Goal: Task Accomplishment & Management: Manage account settings

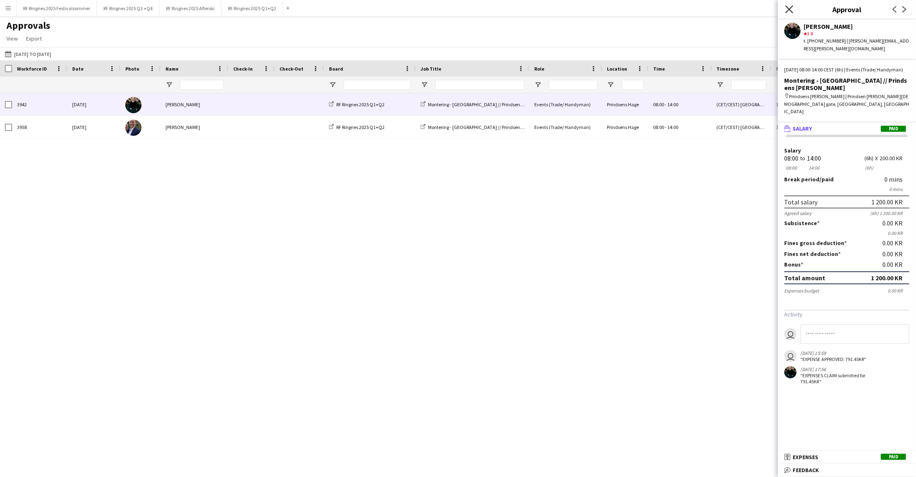
click at [787, 12] on icon "Close pop-in" at bounding box center [789, 9] width 8 height 8
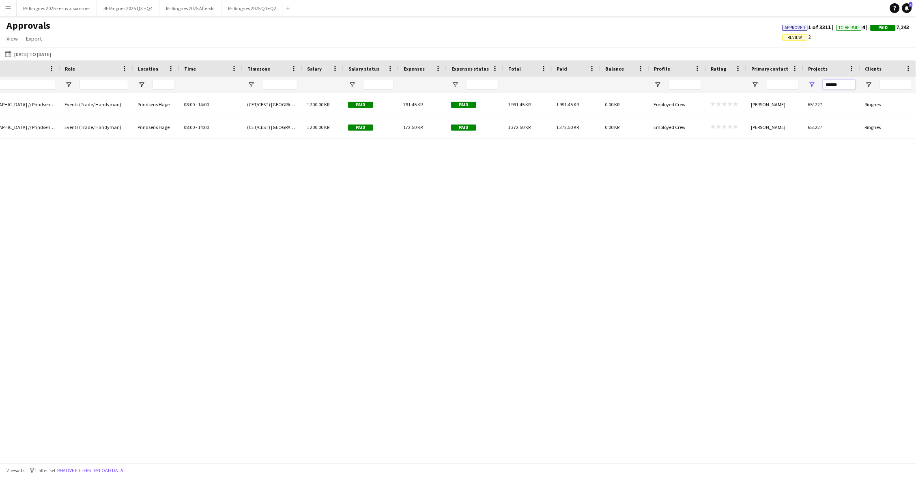
drag, startPoint x: 847, startPoint y: 85, endPoint x: 807, endPoint y: 85, distance: 40.1
click at [807, 85] on div "******" at bounding box center [831, 85] width 57 height 16
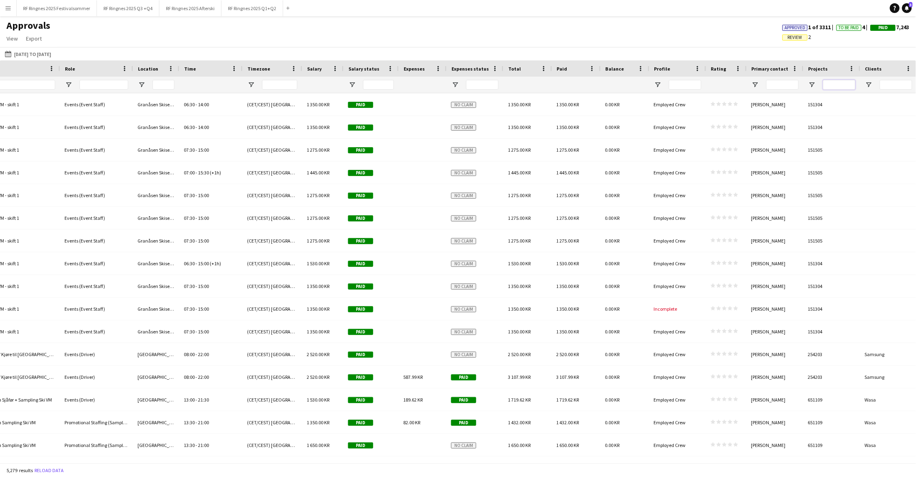
paste input "******"
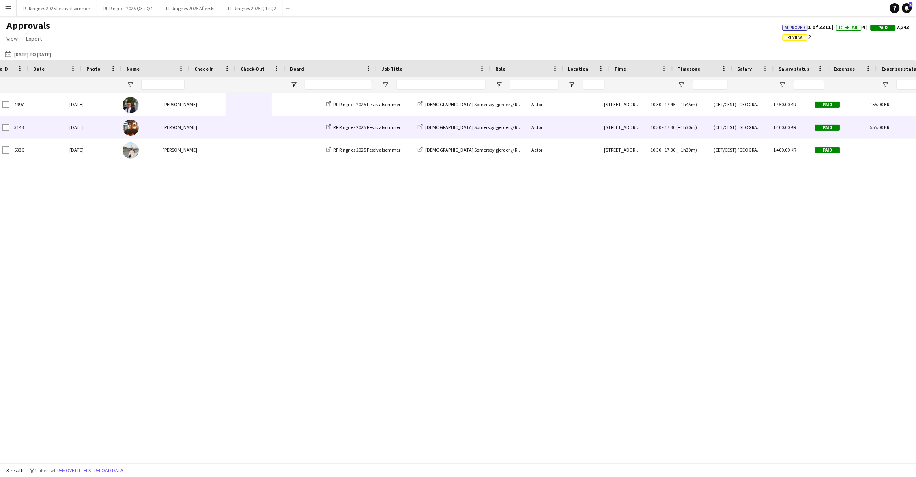
scroll to position [0, -10]
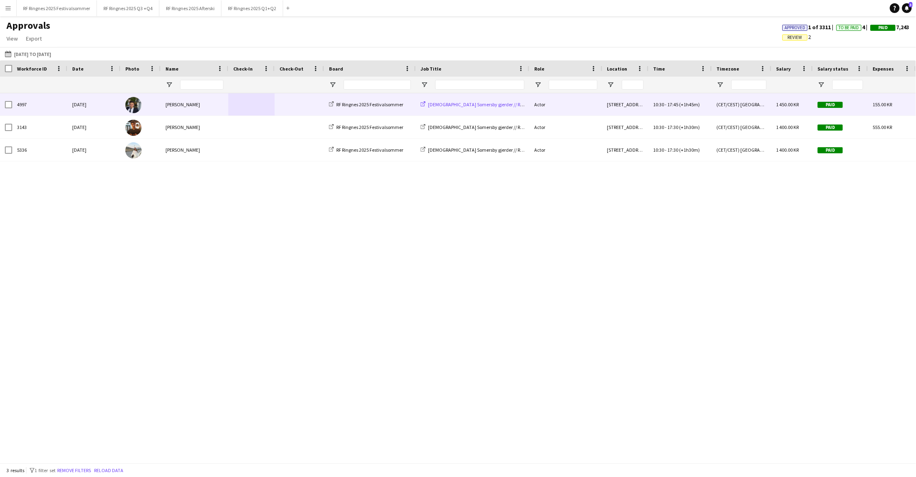
type input "******"
click at [443, 105] on span "[DEMOGRAPHIC_DATA] Somersby gjerder // Ringnes" at bounding box center [481, 104] width 106 height 6
click at [445, 101] on span "[DEMOGRAPHIC_DATA] Somersby gjerder // Ringnes" at bounding box center [481, 104] width 106 height 6
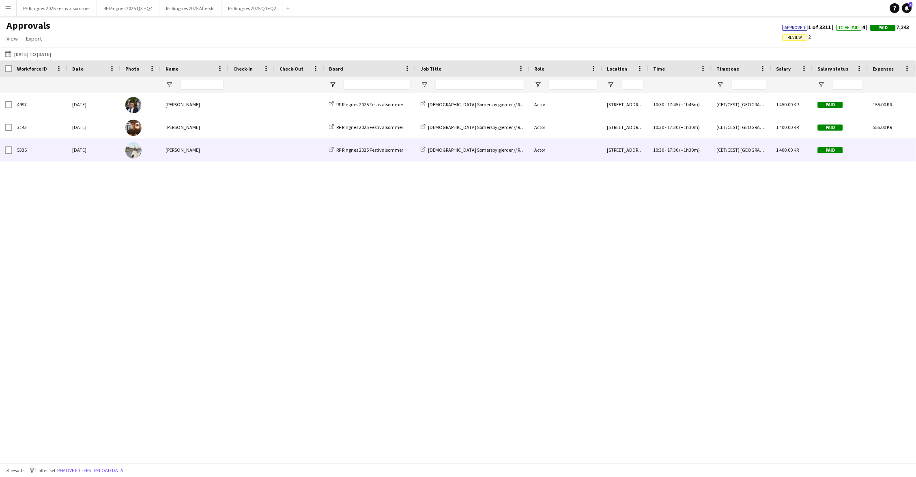
click at [241, 156] on span at bounding box center [251, 150] width 36 height 22
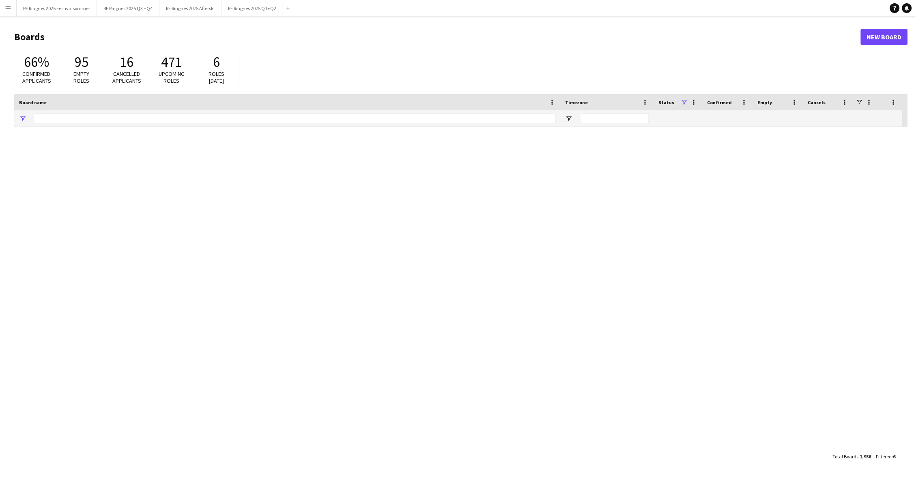
type input "**********"
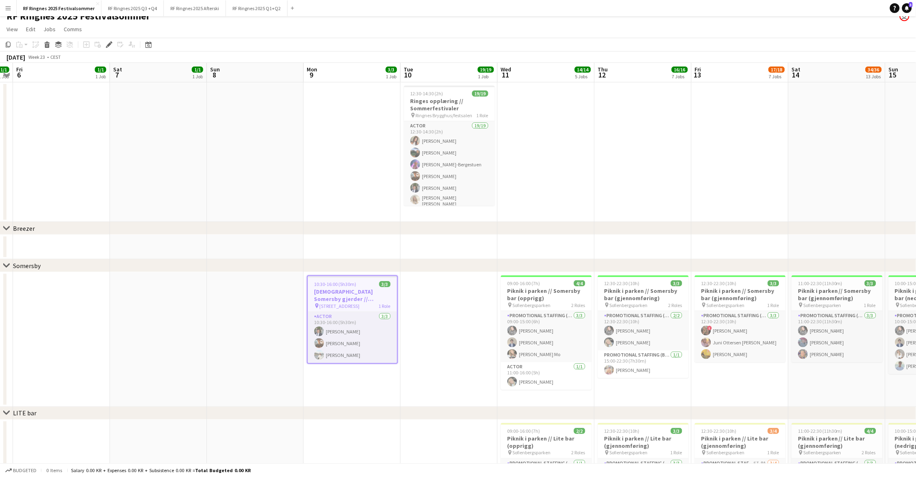
scroll to position [10, 0]
click at [348, 328] on app-card-role "Actor 3/3 10:30-16:00 (5h30m) Ulrik Syversen Jesper Hunt Carla Broschè" at bounding box center [352, 336] width 89 height 51
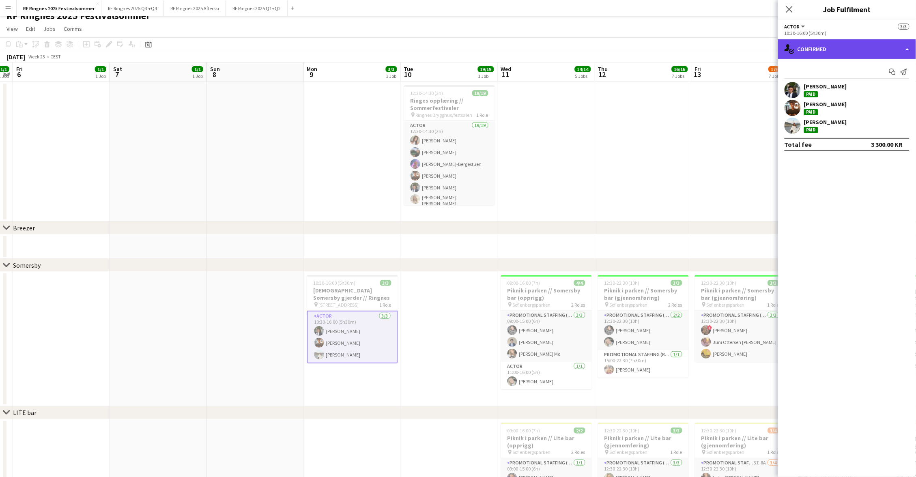
click at [836, 43] on div "single-neutral-actions-check-2 Confirmed" at bounding box center [847, 48] width 138 height 19
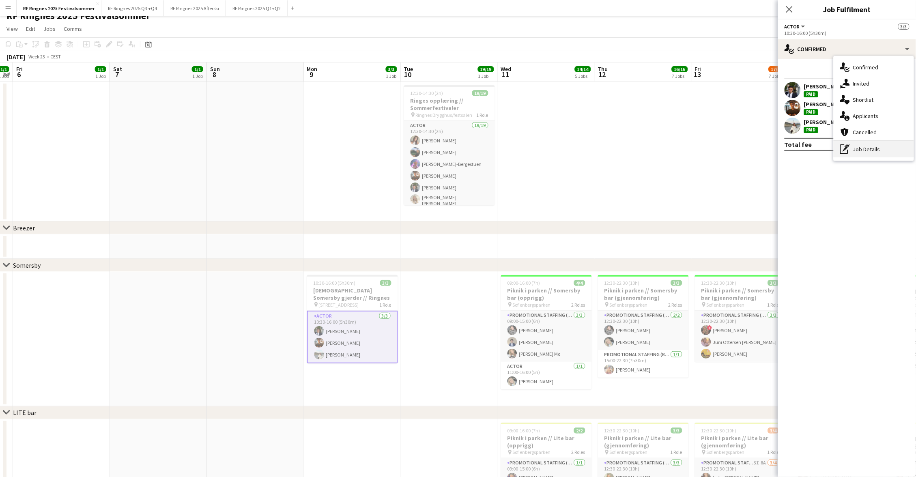
click at [845, 148] on icon at bounding box center [846, 148] width 4 height 4
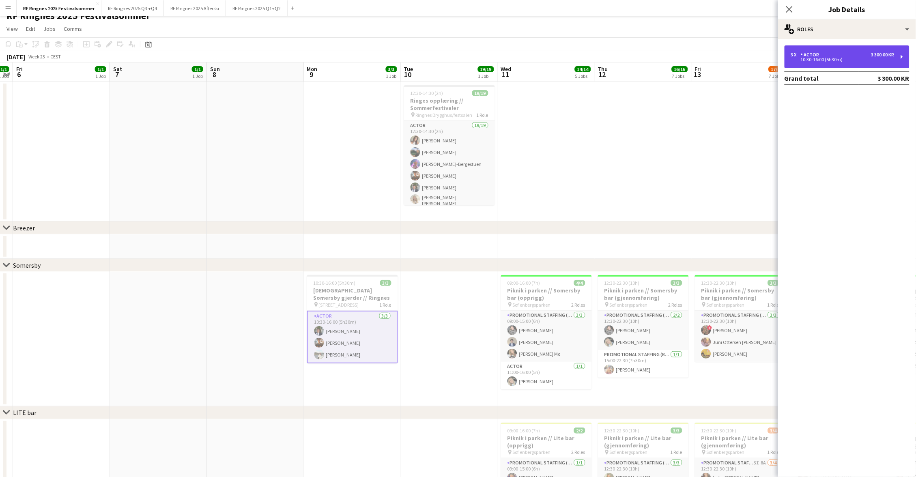
click at [842, 50] on div "3 x Actor 3 300.00 KR 10:30-16:00 (5h30m)" at bounding box center [846, 56] width 125 height 23
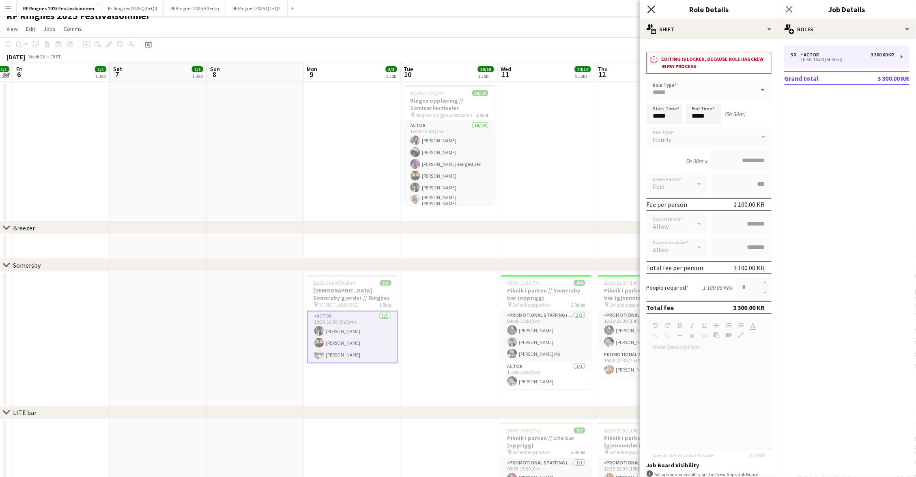
click at [653, 8] on icon "Close pop-in" at bounding box center [651, 9] width 8 height 8
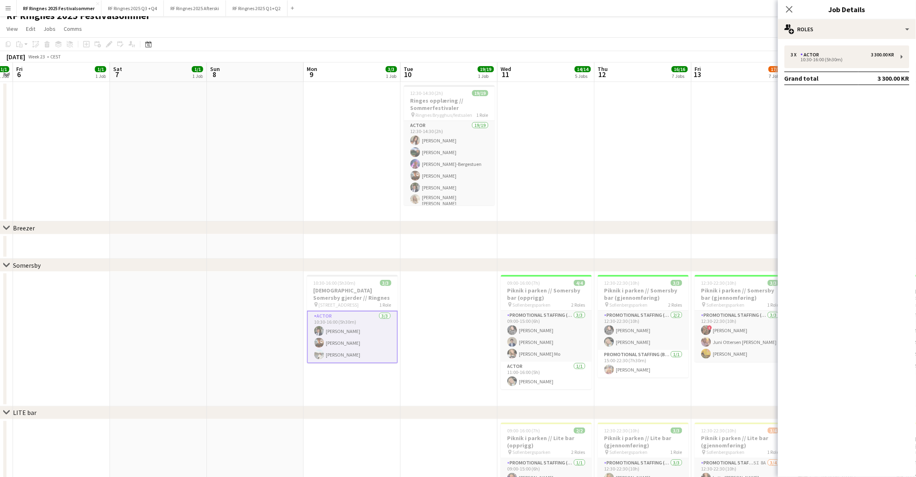
click at [567, 23] on app-page-menu "View Day view expanded Day view collapsed Month view Date picker Jump to today …" at bounding box center [458, 29] width 916 height 15
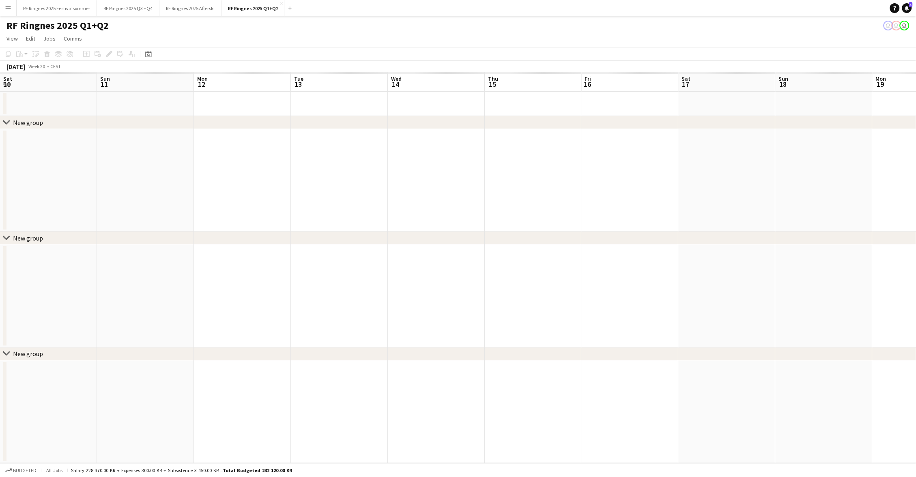
scroll to position [0, 279]
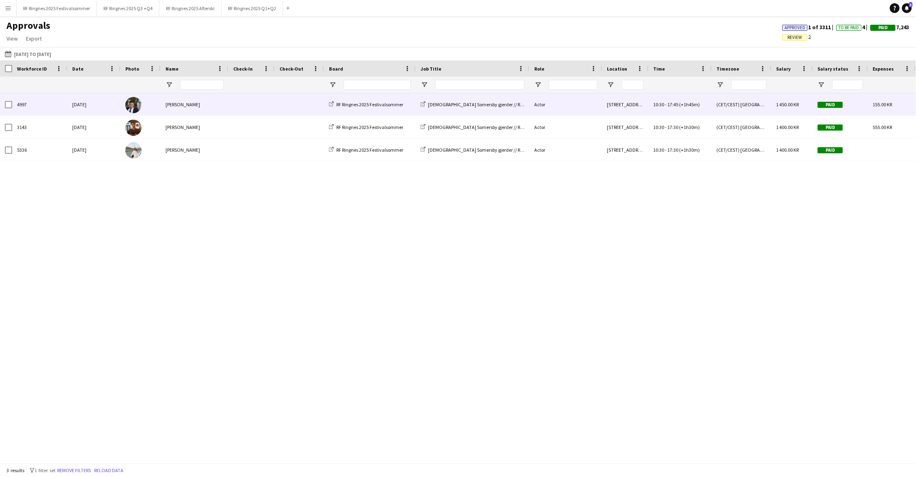
click at [219, 103] on div "[PERSON_NAME]" at bounding box center [195, 104] width 68 height 22
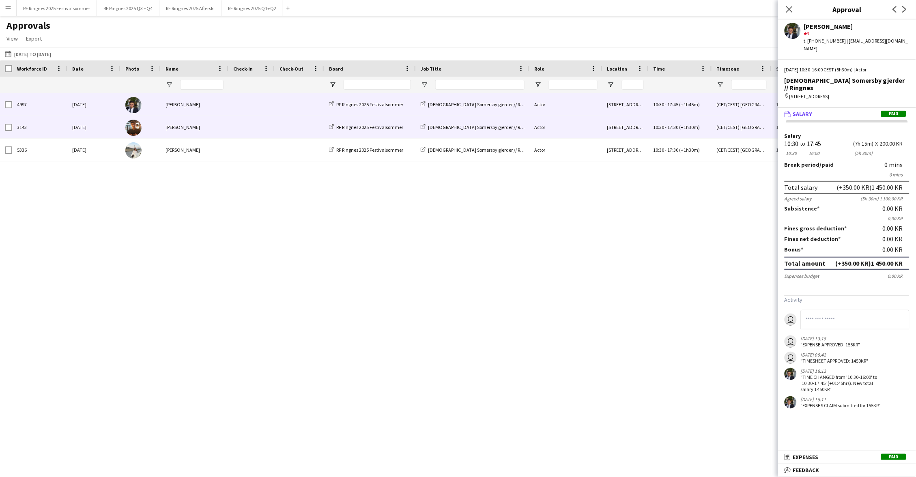
click at [279, 131] on span at bounding box center [299, 127] width 40 height 22
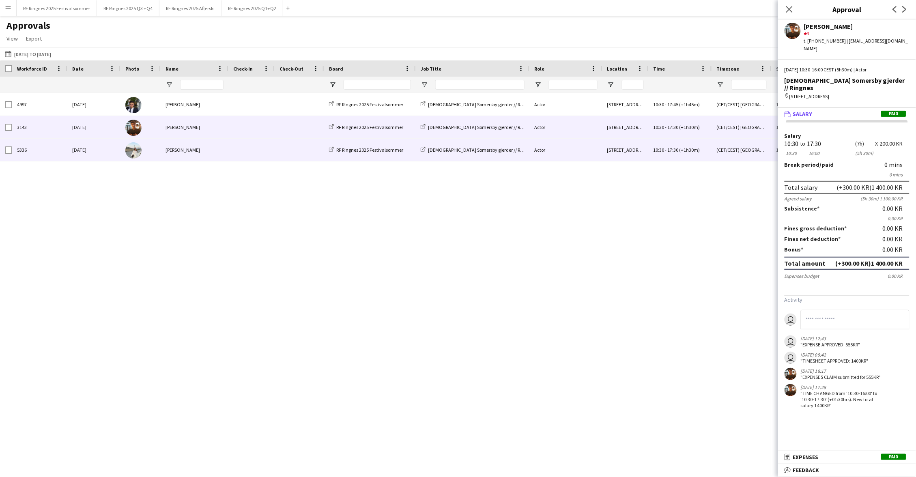
click at [282, 147] on span at bounding box center [299, 150] width 40 height 22
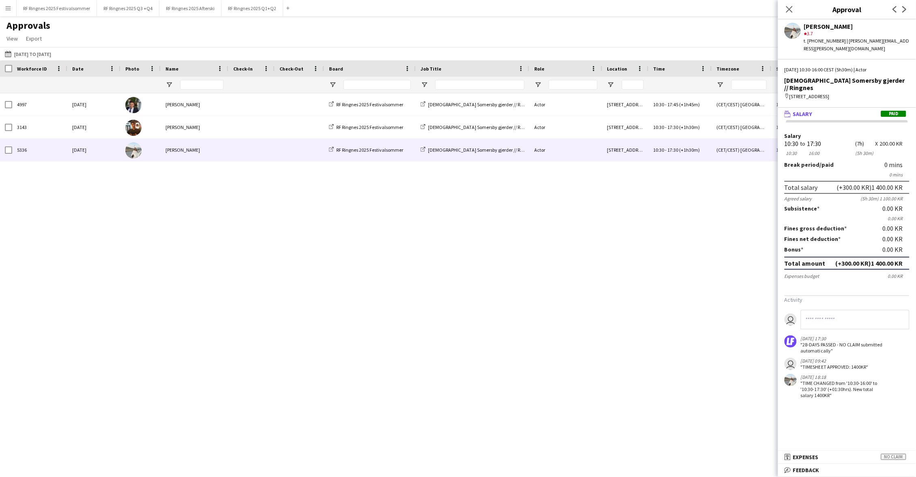
click at [226, 109] on div "Ulrik Syversen" at bounding box center [195, 104] width 68 height 22
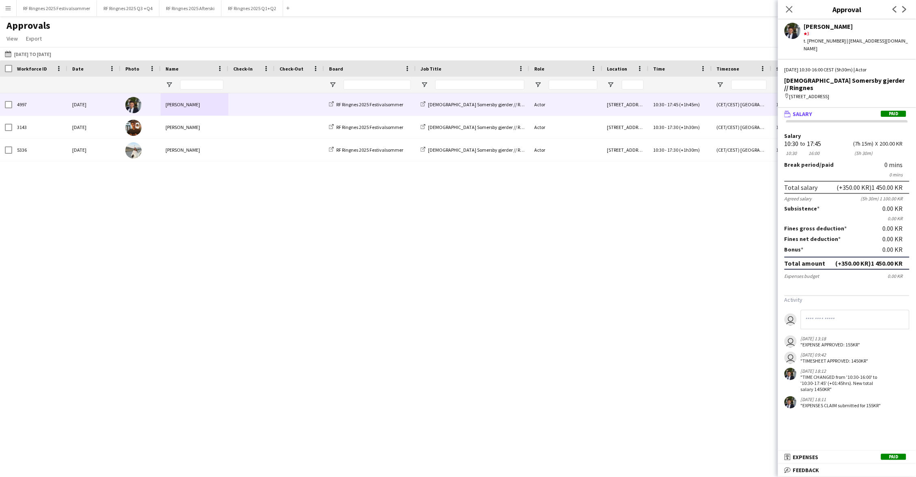
click at [799, 450] on mat-expansion-panel "wallet Salary Paid Salary 10:30 10:30 to 17:45 16:00 (7h 15m) (5h 30m) X 200.00…" at bounding box center [847, 279] width 138 height 343
click at [799, 453] on mat-expansion-panel-header "receipt Expenses Paid" at bounding box center [847, 457] width 138 height 12
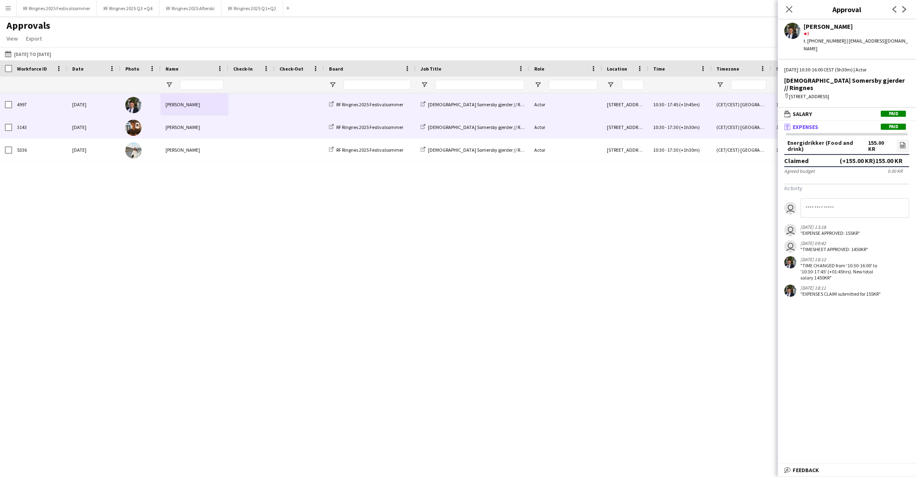
click at [266, 121] on span at bounding box center [251, 127] width 36 height 22
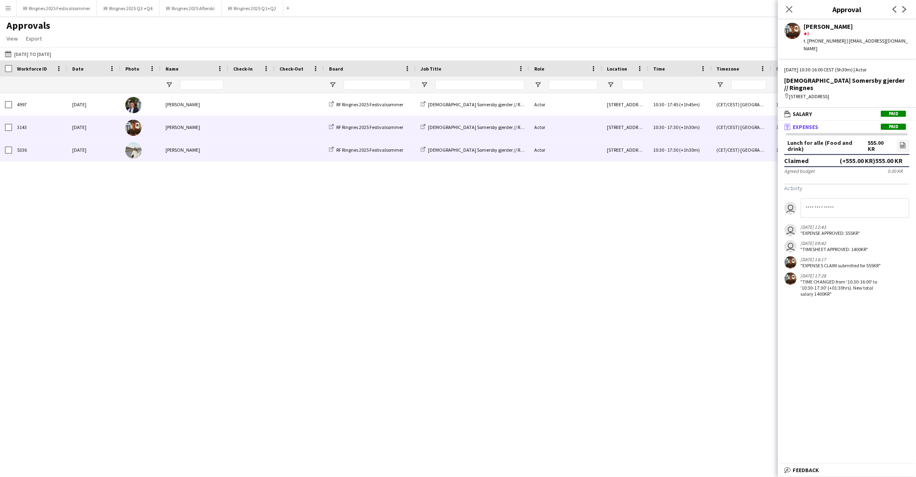
click at [267, 142] on span at bounding box center [251, 150] width 36 height 22
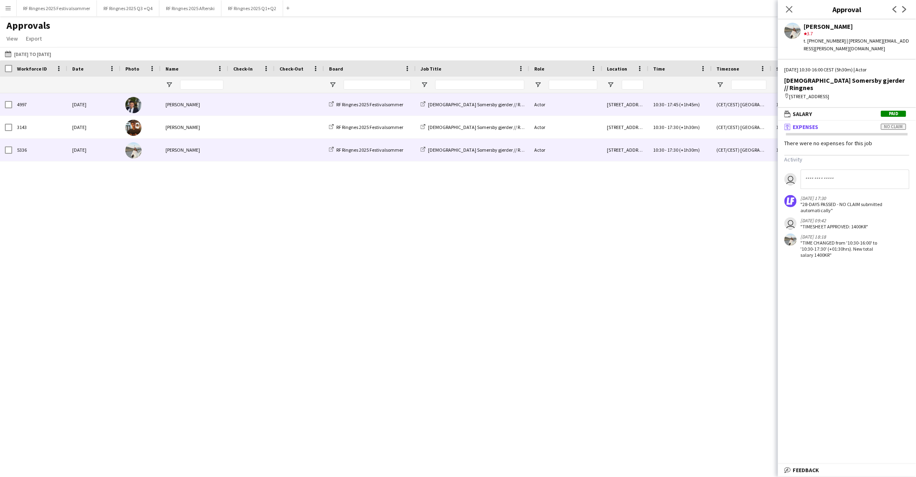
click at [260, 103] on span at bounding box center [251, 104] width 36 height 22
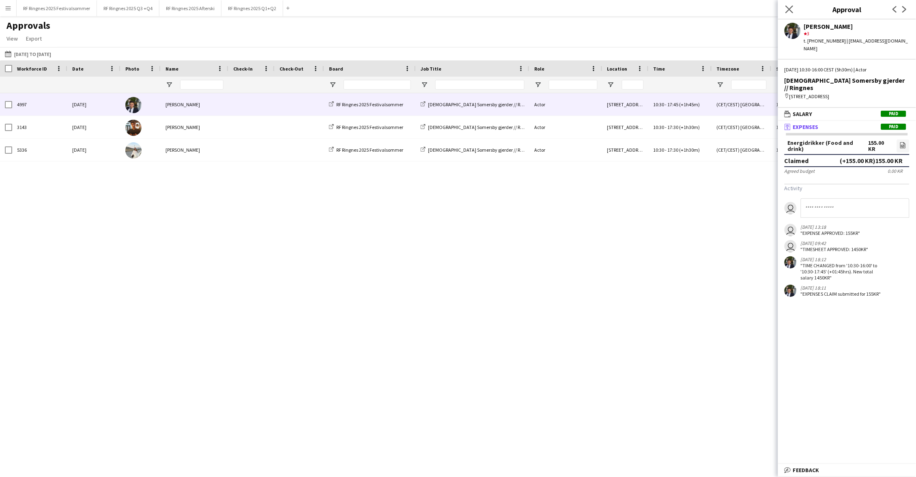
click at [794, 7] on app-icon "Close pop-in" at bounding box center [789, 10] width 12 height 12
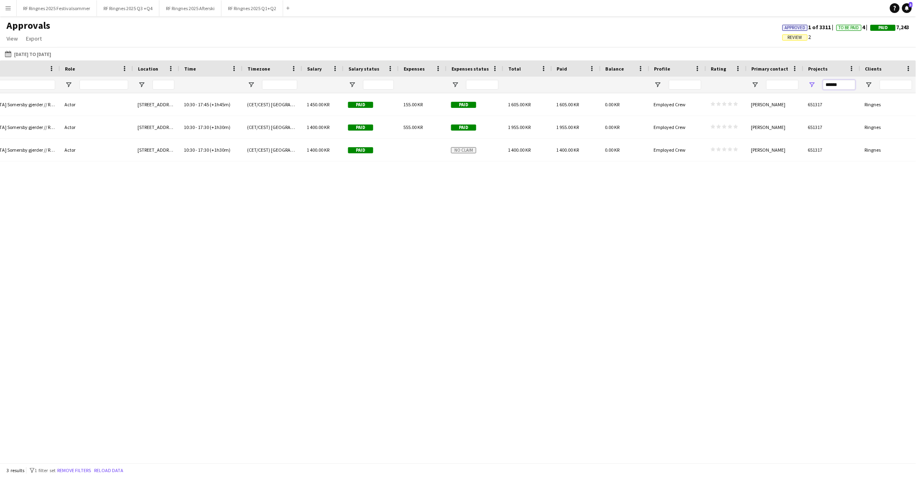
drag, startPoint x: 847, startPoint y: 86, endPoint x: 801, endPoint y: 86, distance: 46.2
click at [801, 86] on div at bounding box center [224, 85] width 1386 height 16
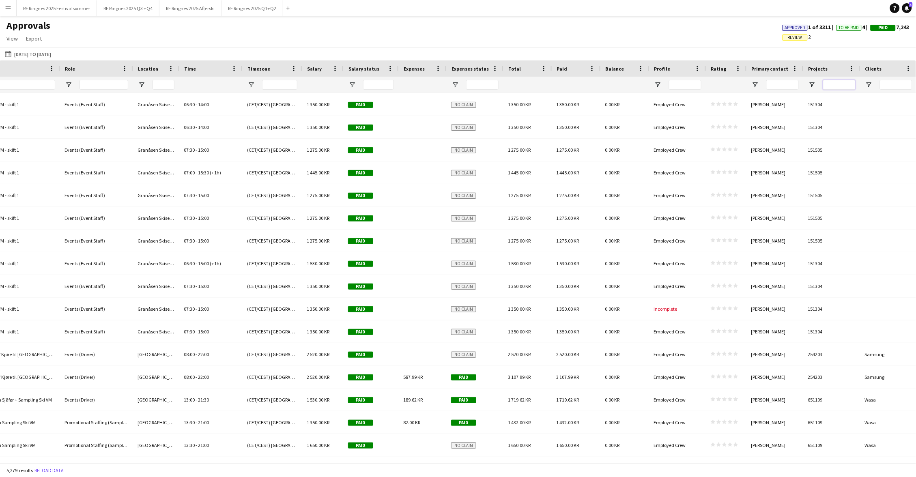
paste input "******"
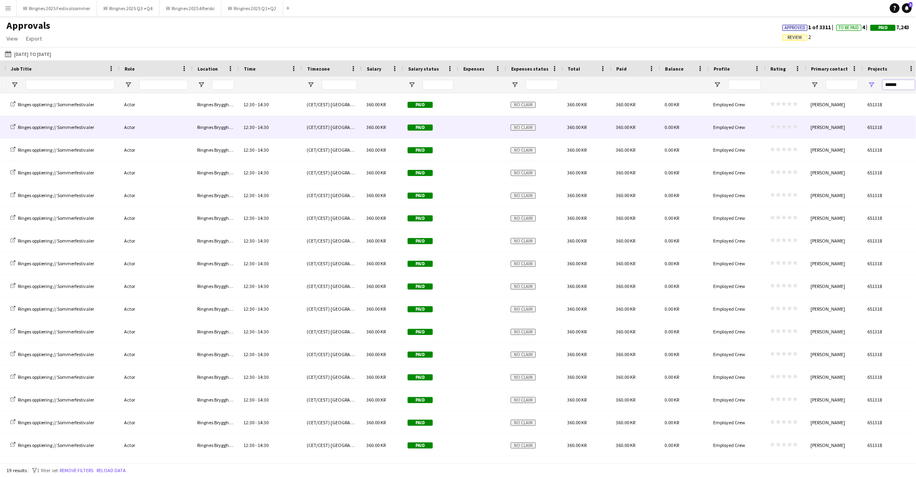
scroll to position [0, 316]
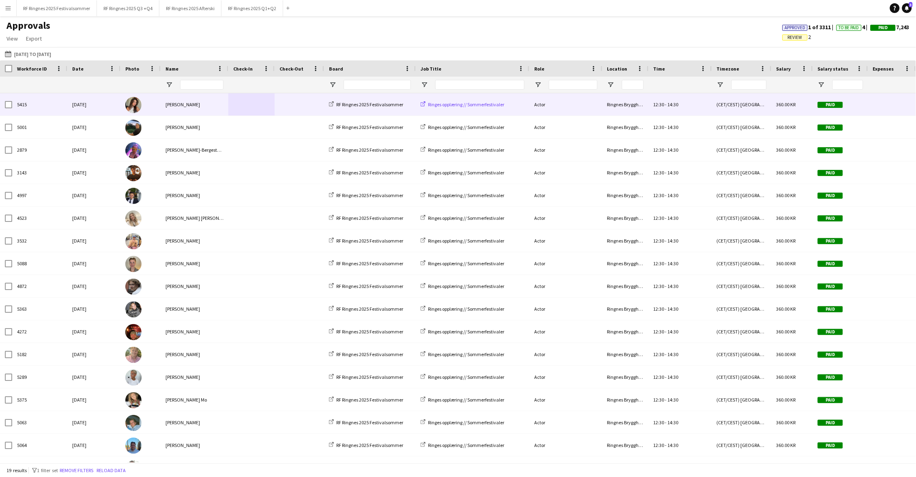
type input "******"
click at [460, 103] on span "Ringes opplæring // Sommerfestivaler" at bounding box center [466, 104] width 76 height 6
click at [615, 107] on div "Ringnes Brygghus/festsalen" at bounding box center [625, 104] width 46 height 22
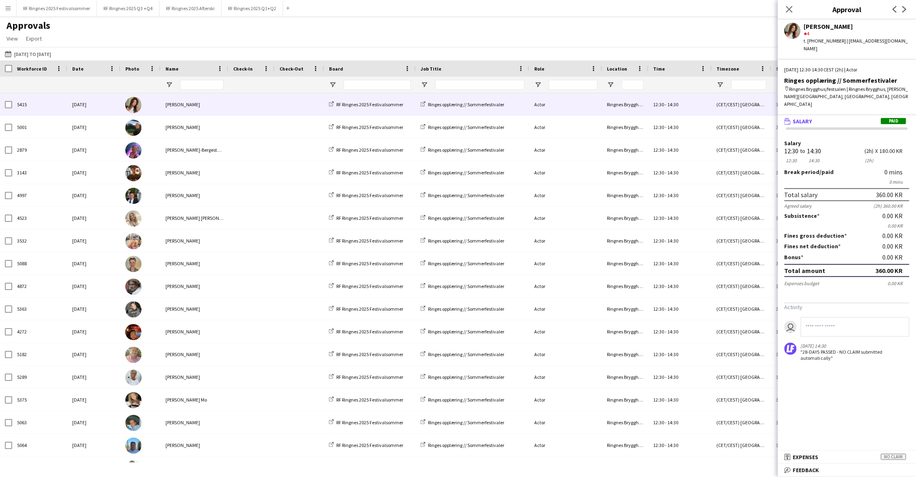
click at [794, 11] on div "Close pop-in" at bounding box center [789, 9] width 23 height 19
click at [791, 11] on icon at bounding box center [789, 9] width 8 height 8
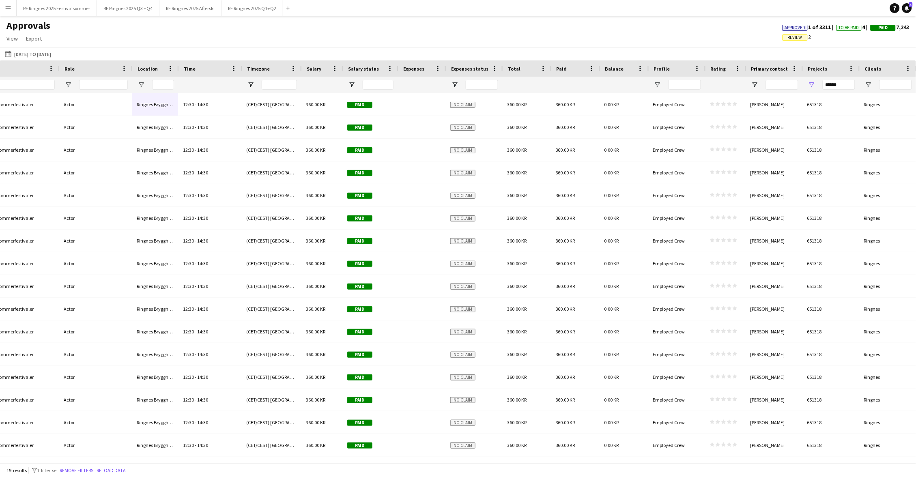
scroll to position [0, 470]
drag, startPoint x: 845, startPoint y: 82, endPoint x: 803, endPoint y: 82, distance: 41.4
click at [803, 82] on div "******" at bounding box center [831, 85] width 57 height 16
paste input "******"
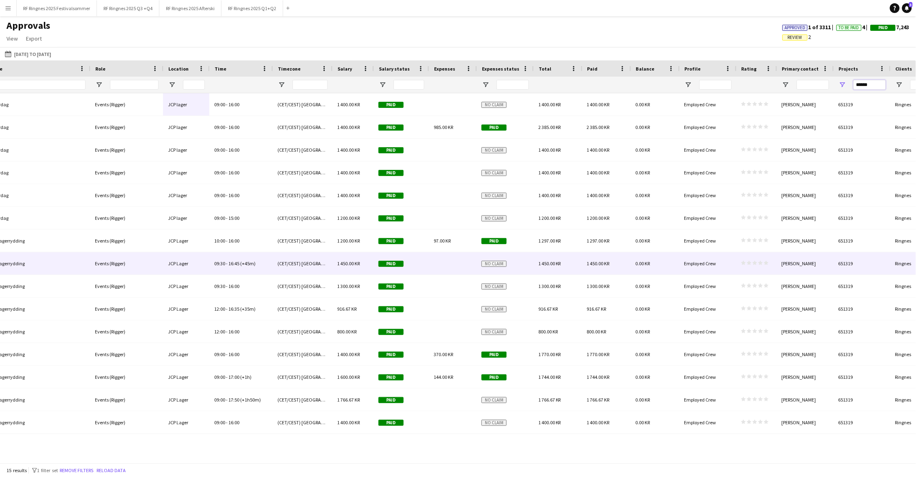
scroll to position [0, 441]
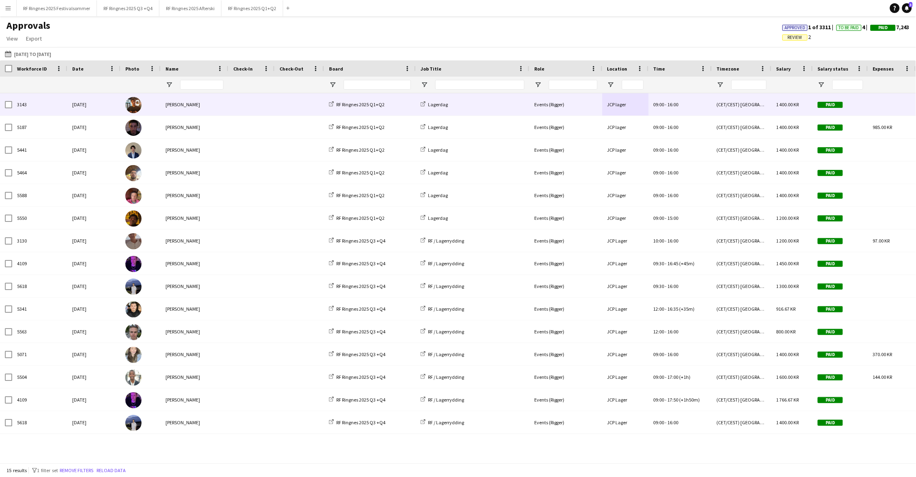
type input "******"
click at [253, 97] on span at bounding box center [251, 104] width 36 height 22
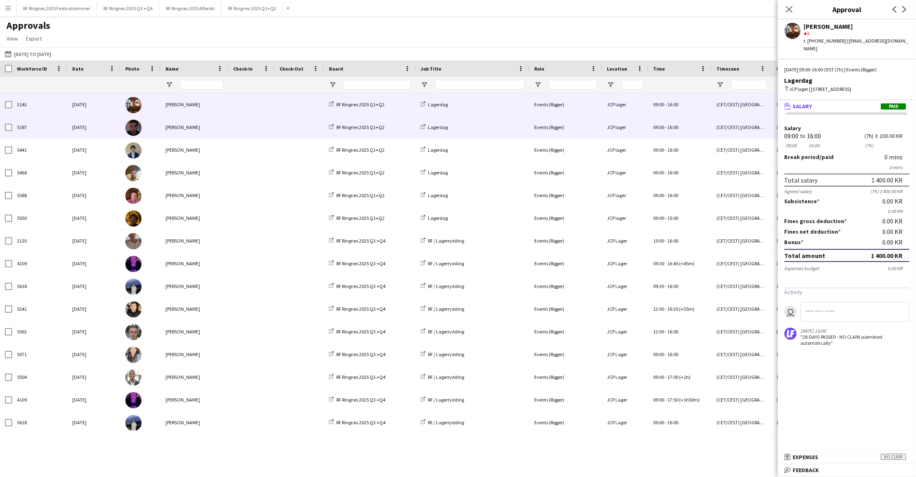
click at [253, 129] on span at bounding box center [251, 127] width 36 height 22
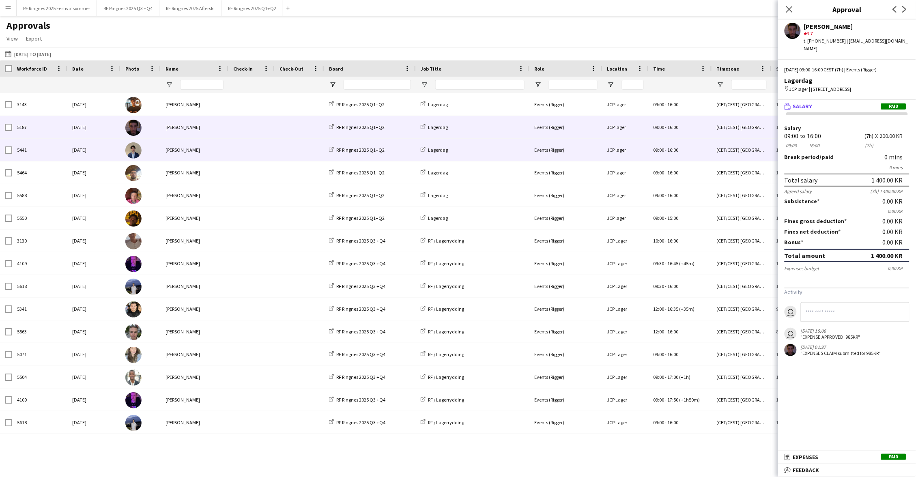
click at [255, 150] on span at bounding box center [251, 150] width 36 height 22
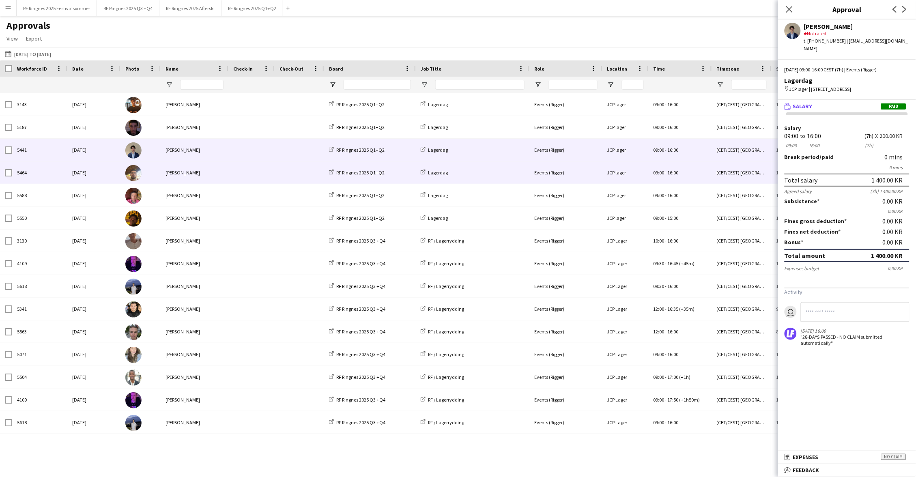
click at [257, 171] on span at bounding box center [251, 172] width 36 height 22
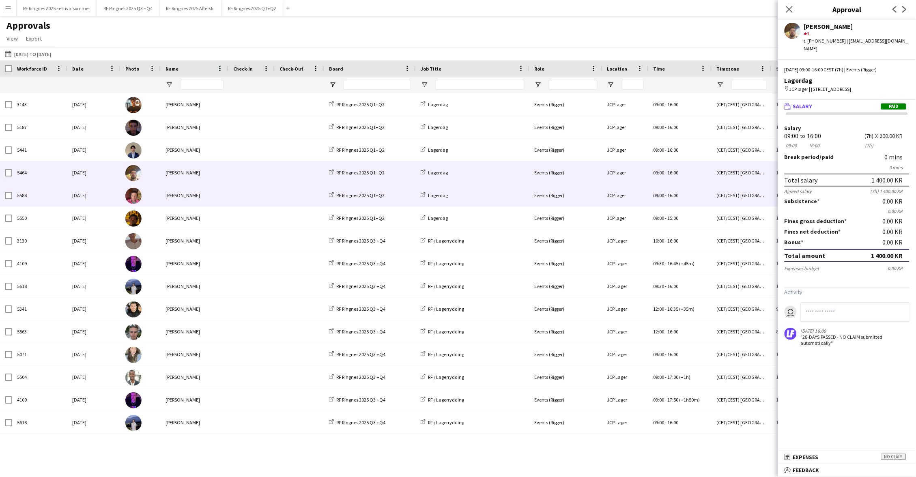
click at [261, 199] on span at bounding box center [251, 195] width 36 height 22
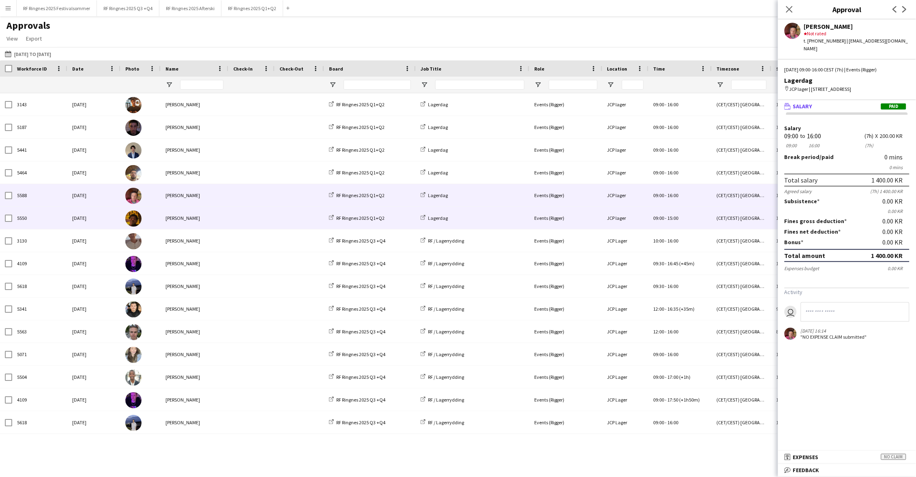
click at [266, 217] on span at bounding box center [251, 218] width 36 height 22
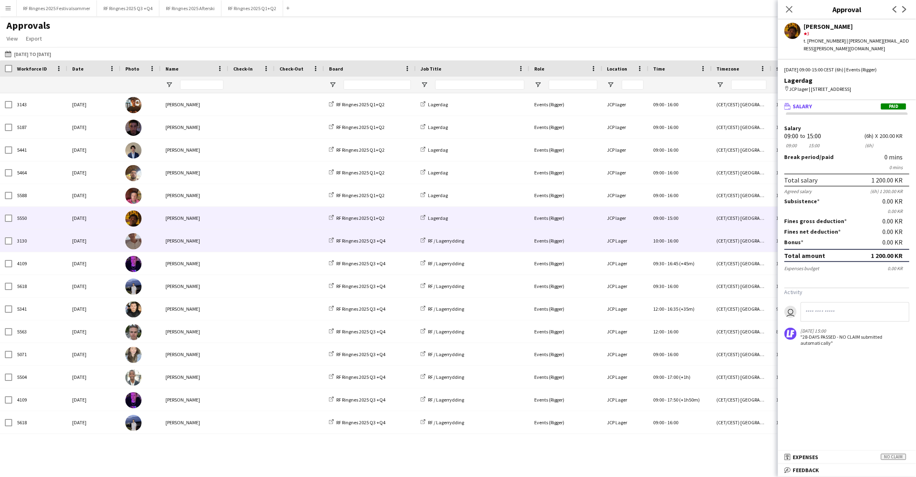
scroll to position [0, 0]
click at [223, 242] on div "Charlie Thomassen" at bounding box center [195, 241] width 68 height 22
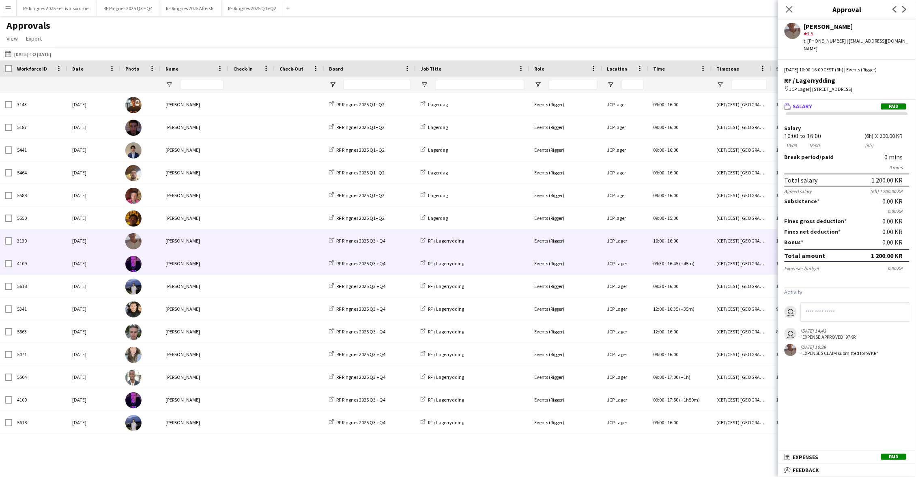
click at [241, 264] on span at bounding box center [251, 263] width 36 height 22
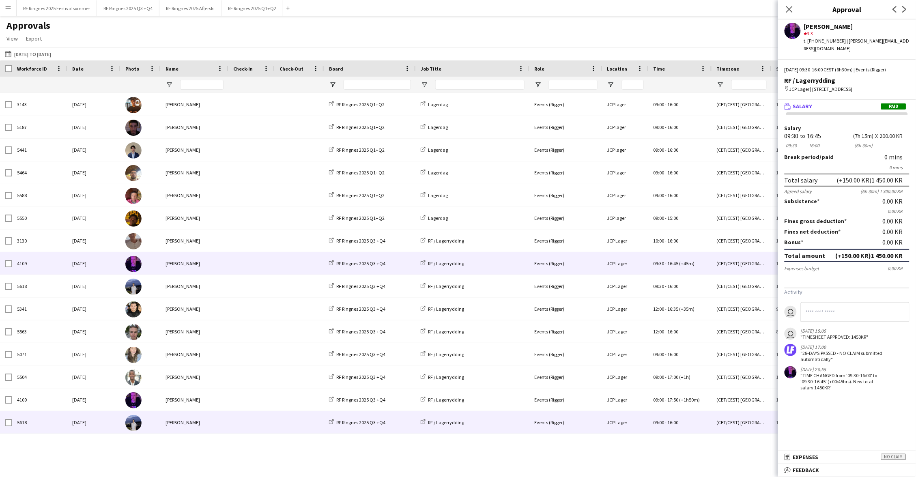
click at [244, 418] on span at bounding box center [251, 422] width 36 height 22
click at [248, 266] on span at bounding box center [251, 263] width 36 height 22
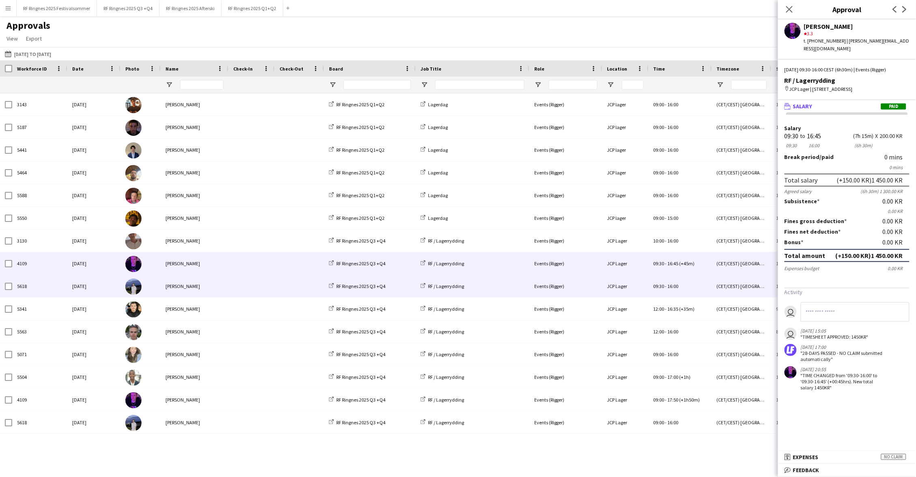
click at [245, 284] on span at bounding box center [251, 286] width 36 height 22
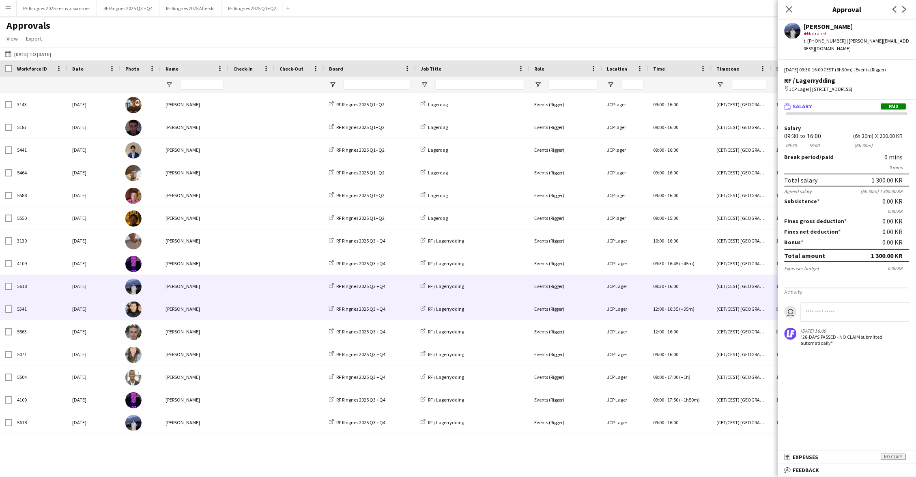
click at [242, 312] on span at bounding box center [251, 309] width 36 height 22
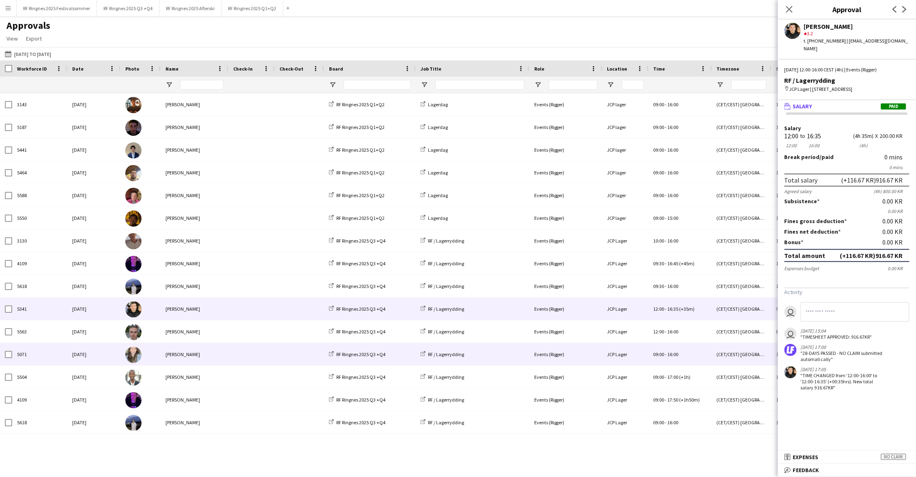
click at [242, 343] on span at bounding box center [251, 354] width 36 height 22
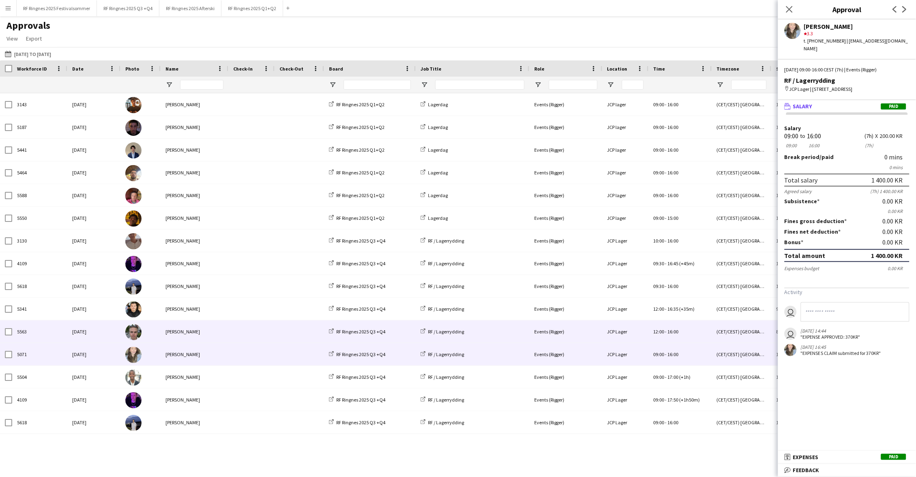
click at [242, 333] on span at bounding box center [251, 331] width 36 height 22
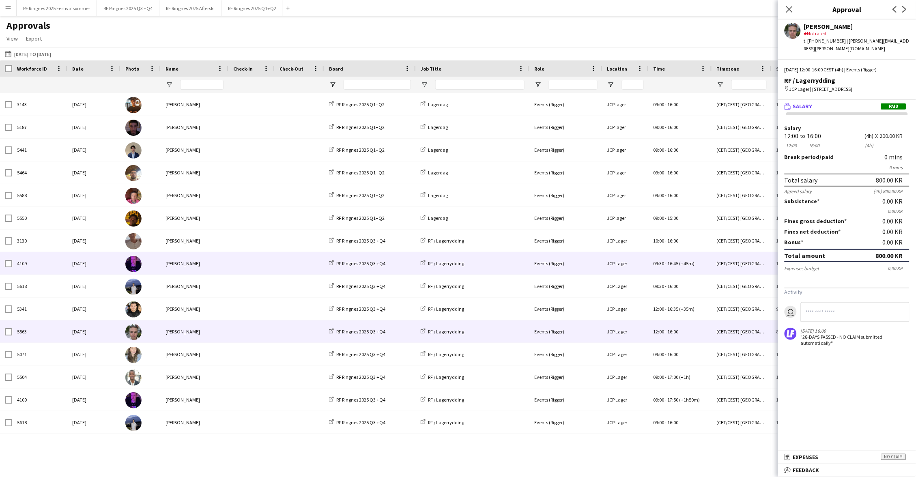
click at [250, 263] on span at bounding box center [251, 263] width 36 height 22
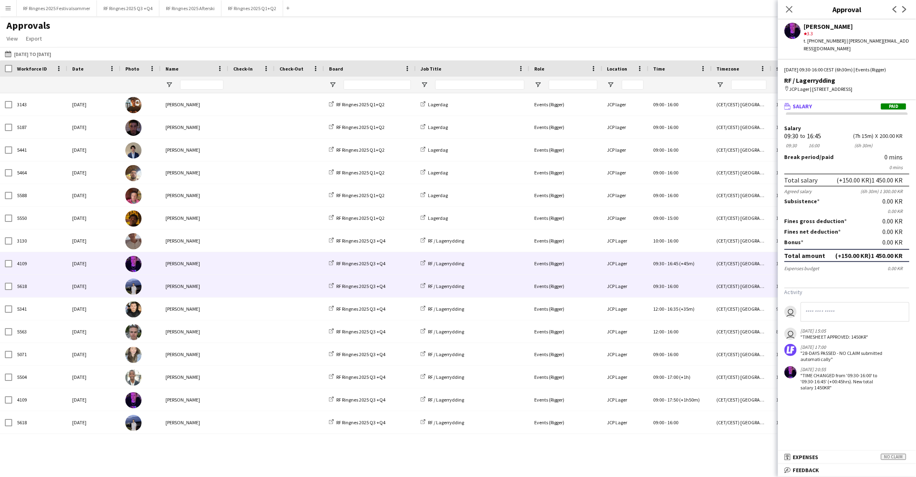
click at [245, 288] on span at bounding box center [251, 286] width 36 height 22
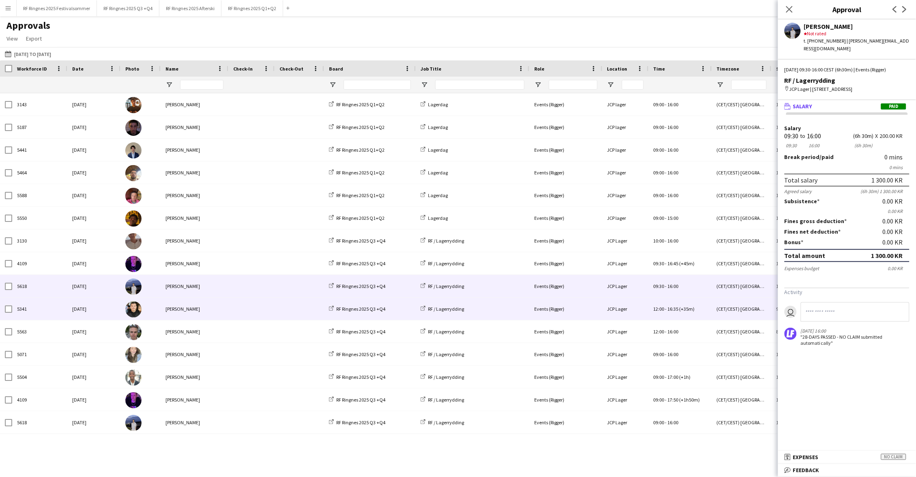
click at [245, 302] on span at bounding box center [251, 309] width 36 height 22
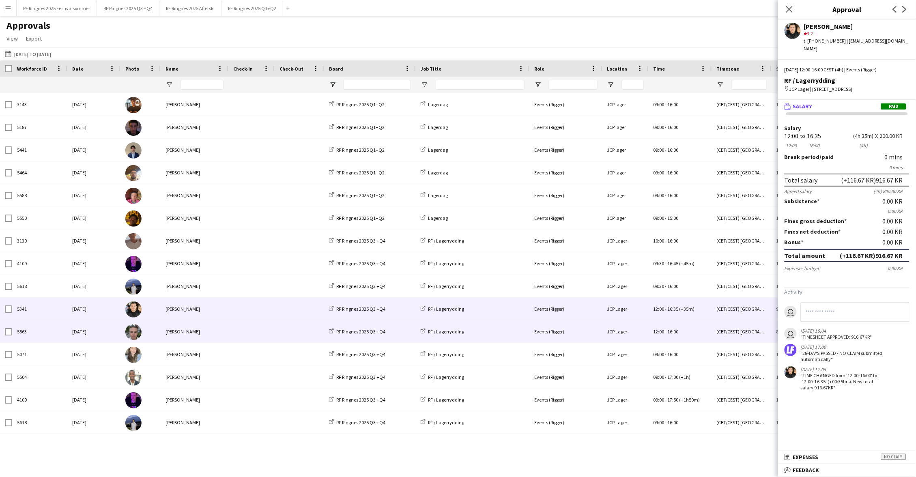
click at [247, 323] on span at bounding box center [251, 331] width 36 height 22
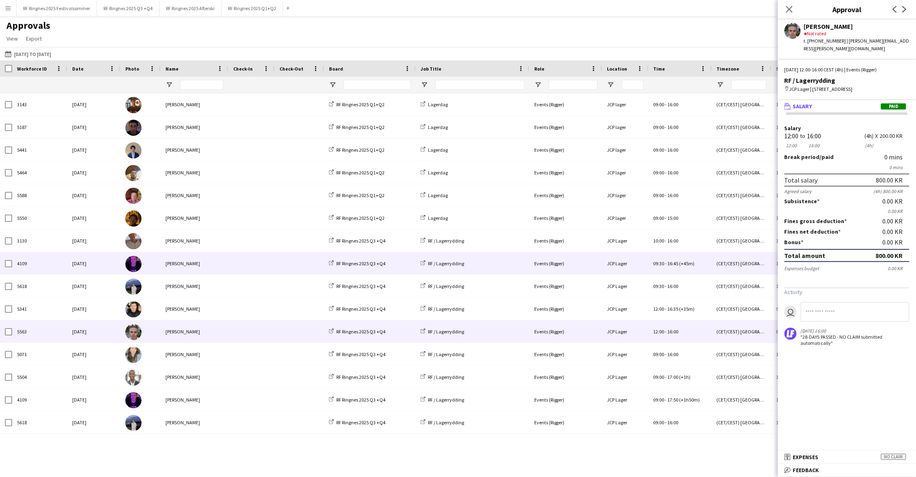
click at [238, 263] on span at bounding box center [251, 263] width 36 height 22
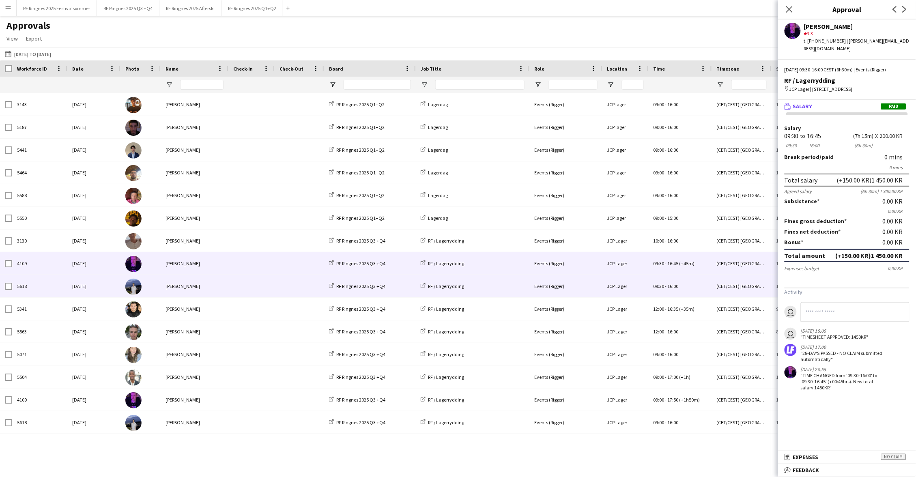
click at [249, 280] on span at bounding box center [251, 286] width 36 height 22
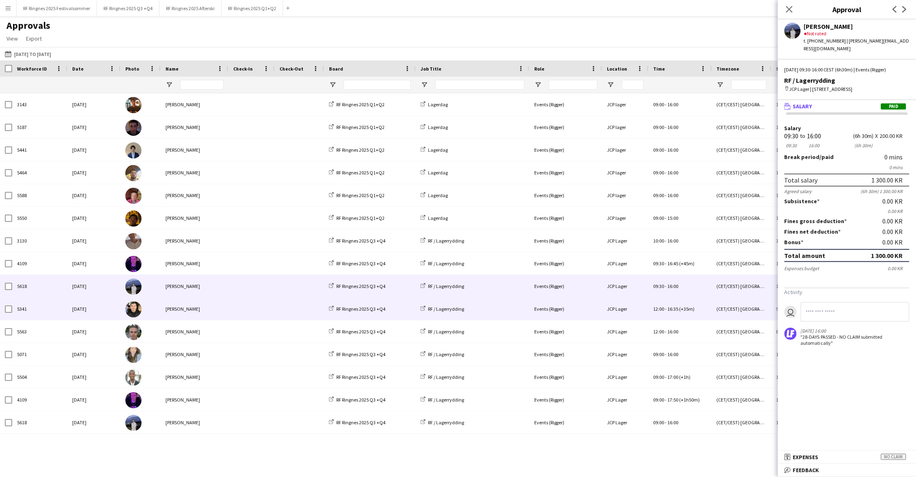
click at [246, 302] on span at bounding box center [251, 309] width 36 height 22
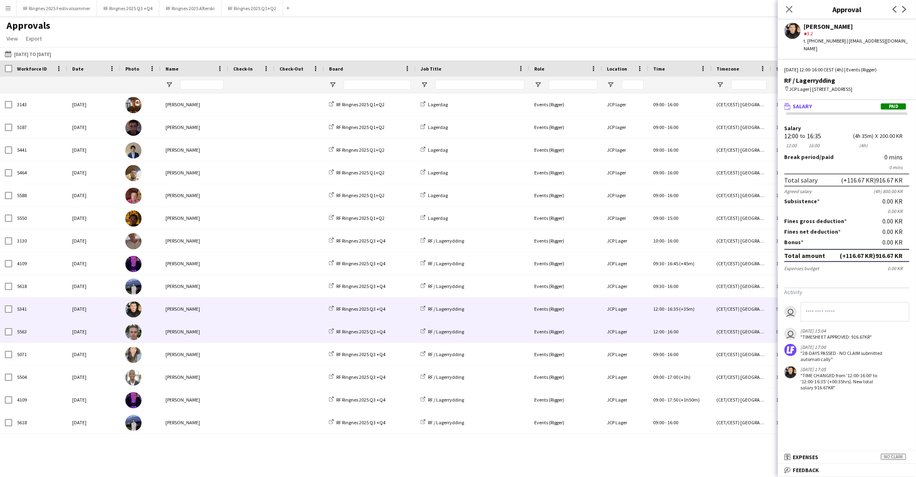
click at [255, 329] on span at bounding box center [251, 331] width 36 height 22
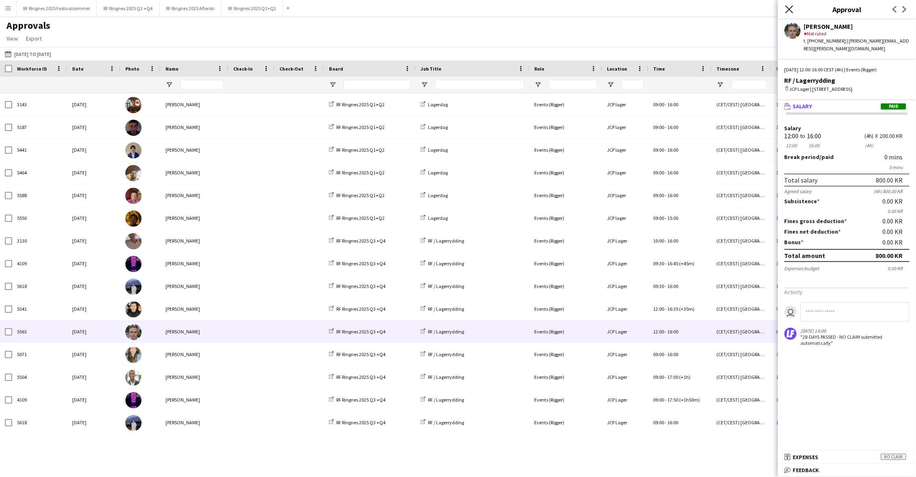
click at [787, 7] on icon at bounding box center [789, 9] width 8 height 8
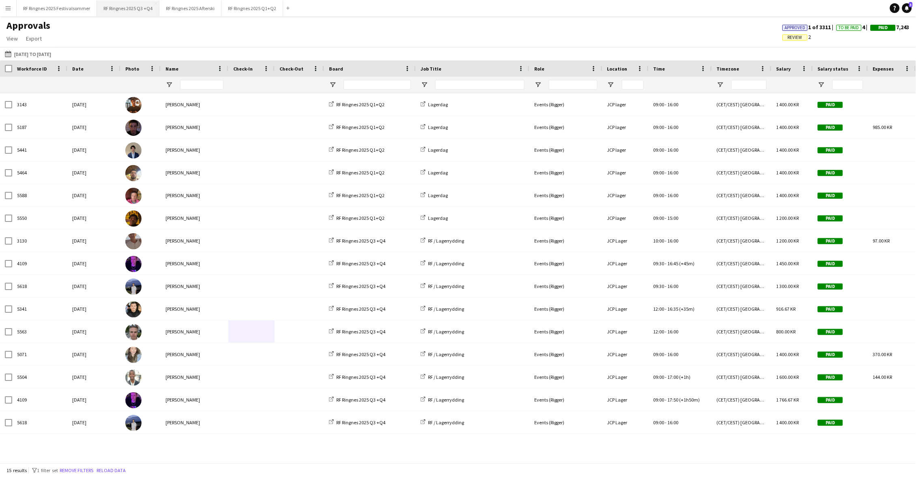
click at [136, 7] on button "RF Ringnes 2025 Q3 +Q4 Close" at bounding box center [128, 8] width 62 height 16
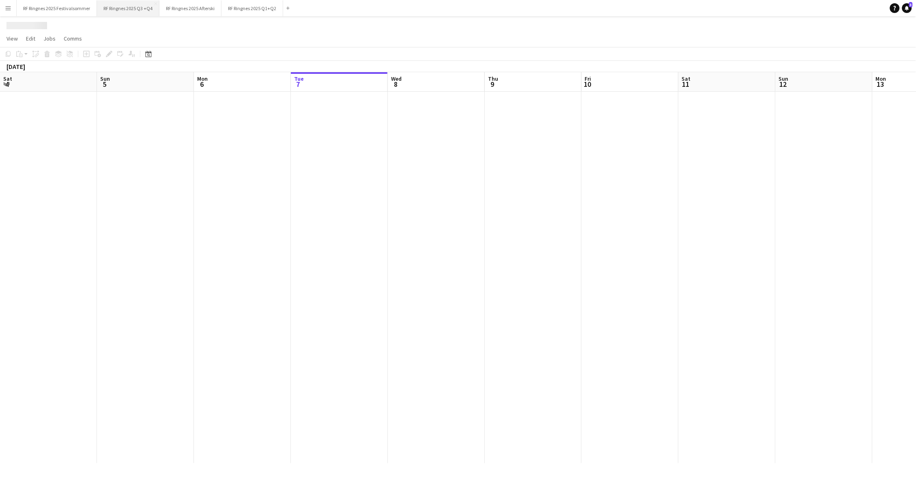
scroll to position [0, 193]
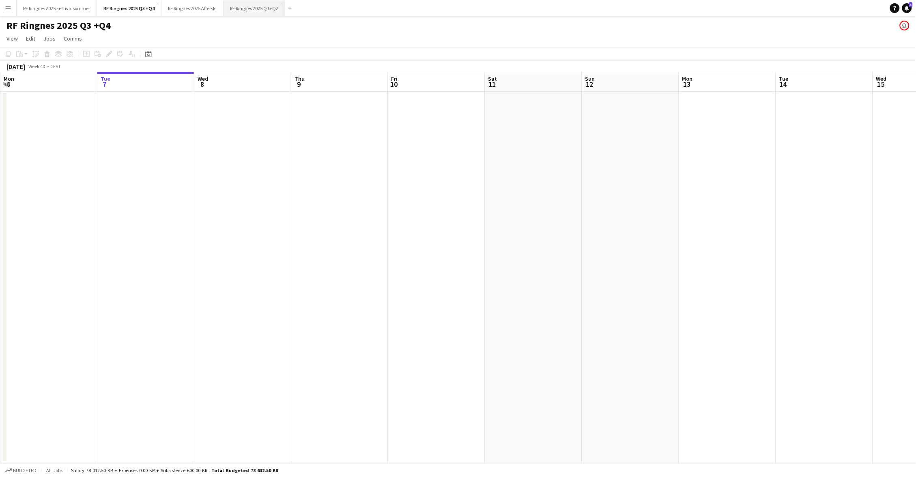
click at [247, 15] on button "RF Ringnes 2025 Q1+Q2 Close" at bounding box center [254, 8] width 62 height 16
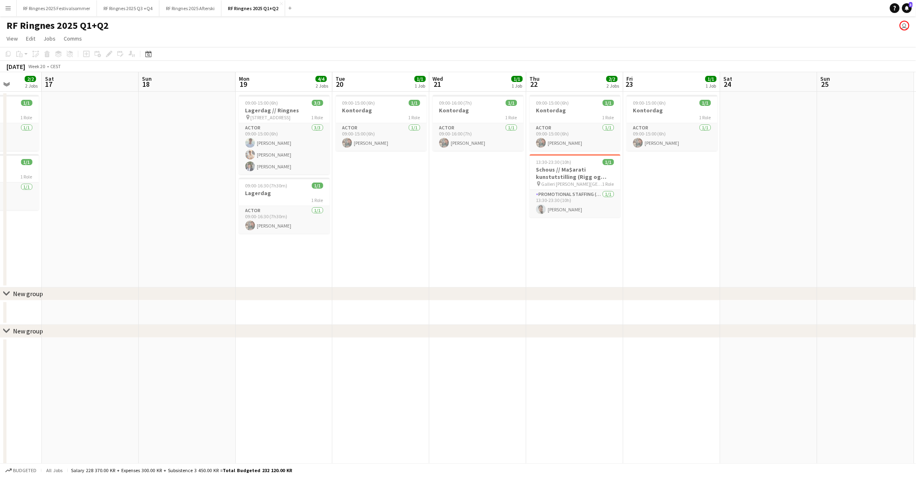
scroll to position [0, 248]
click at [272, 144] on app-card-role "Actor 3/3 09:00-15:00 (6h) Fredrik Bronken Næss Alban Idrizi Ulrik Syversen" at bounding box center [285, 148] width 91 height 51
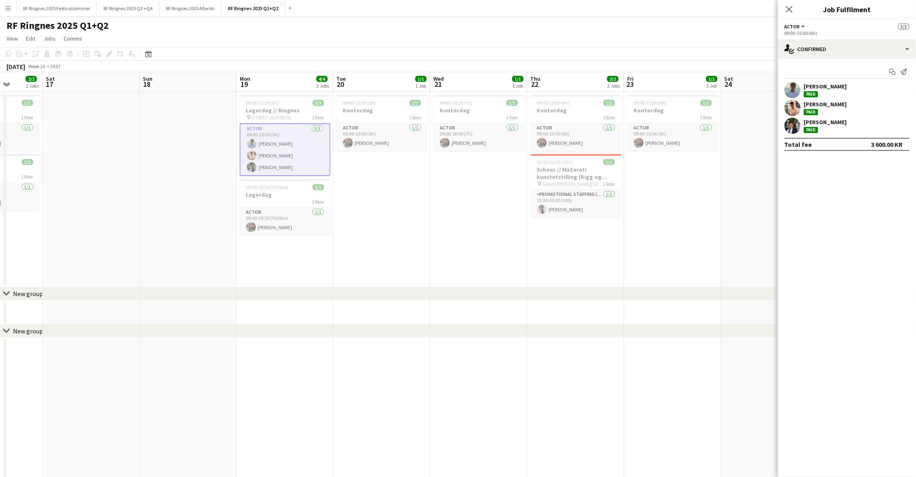
click at [386, 42] on app-page-menu "View Day view expanded Day view collapsed Month view Date picker Jump to today …" at bounding box center [458, 39] width 916 height 15
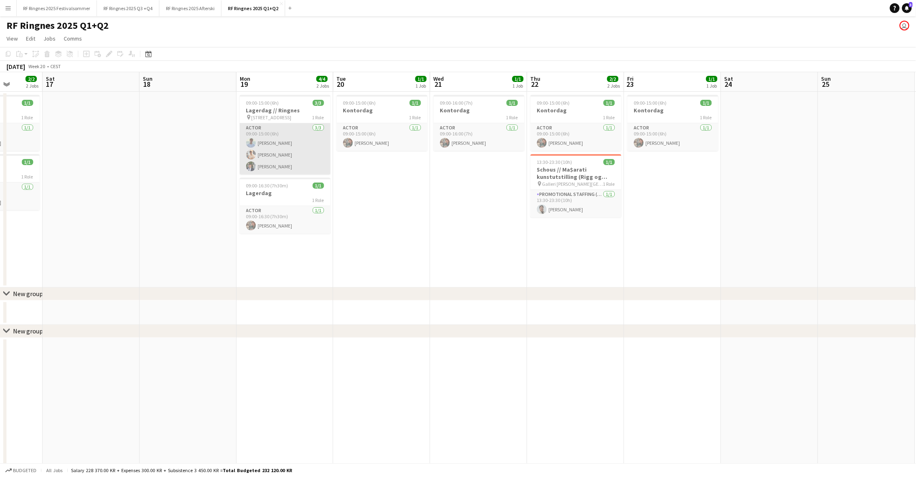
click at [272, 137] on app-card-role "Actor 3/3 09:00-15:00 (6h) Fredrik Bronken Næss Alban Idrizi Ulrik Syversen" at bounding box center [285, 148] width 91 height 51
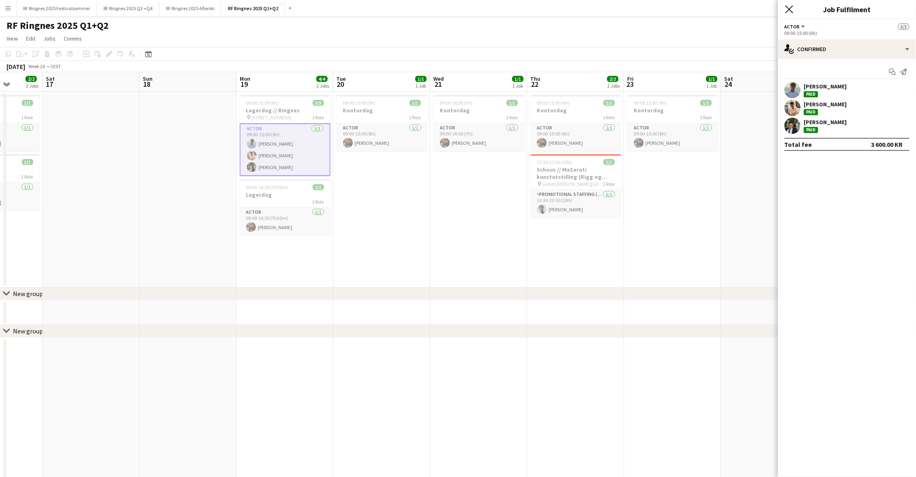
click at [789, 11] on icon "Close pop-in" at bounding box center [789, 9] width 8 height 8
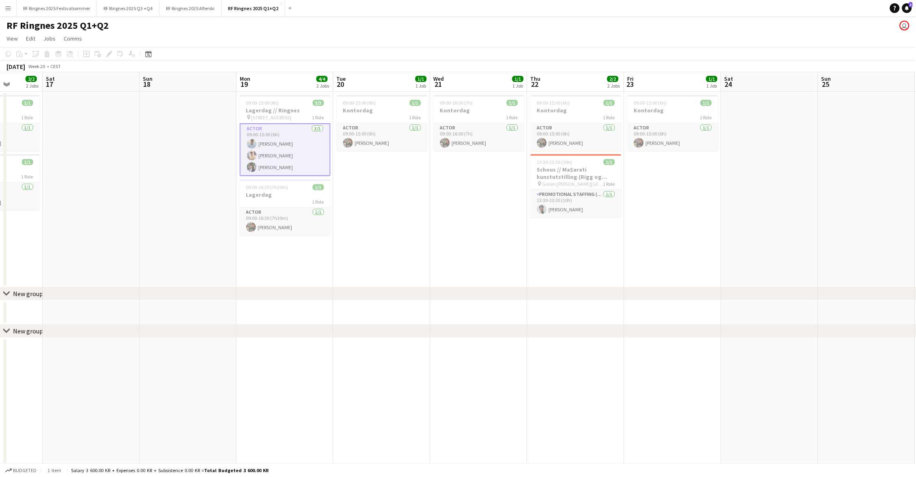
click at [697, 41] on app-page-menu "View Day view expanded Day view collapsed Month view Date picker Jump to today …" at bounding box center [458, 39] width 916 height 15
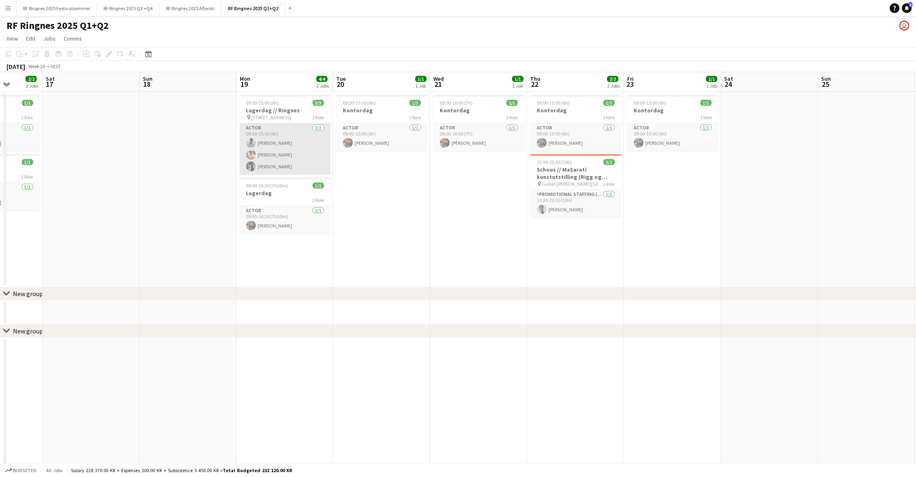
click at [312, 148] on app-card-role "Actor 3/3 09:00-15:00 (6h) Fredrik Bronken Næss Alban Idrizi Ulrik Syversen" at bounding box center [285, 148] width 91 height 51
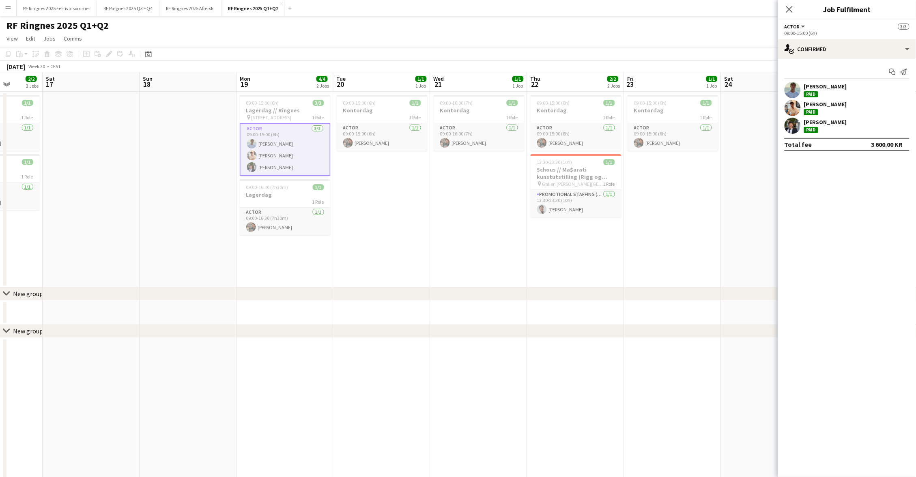
click at [704, 22] on div "RF Ringnes 2025 Q1+Q2 user" at bounding box center [458, 23] width 916 height 15
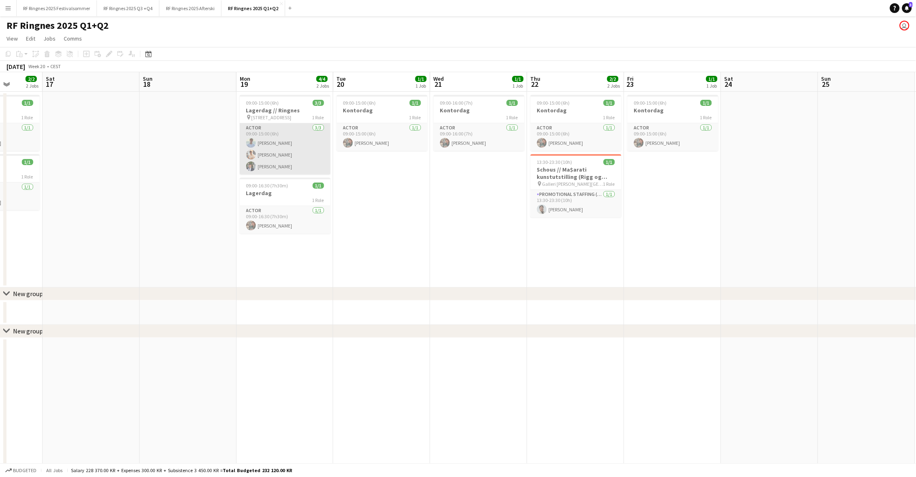
click at [314, 145] on app-card-role "Actor 3/3 09:00-15:00 (6h) Fredrik Bronken Næss Alban Idrizi Ulrik Syversen" at bounding box center [285, 148] width 91 height 51
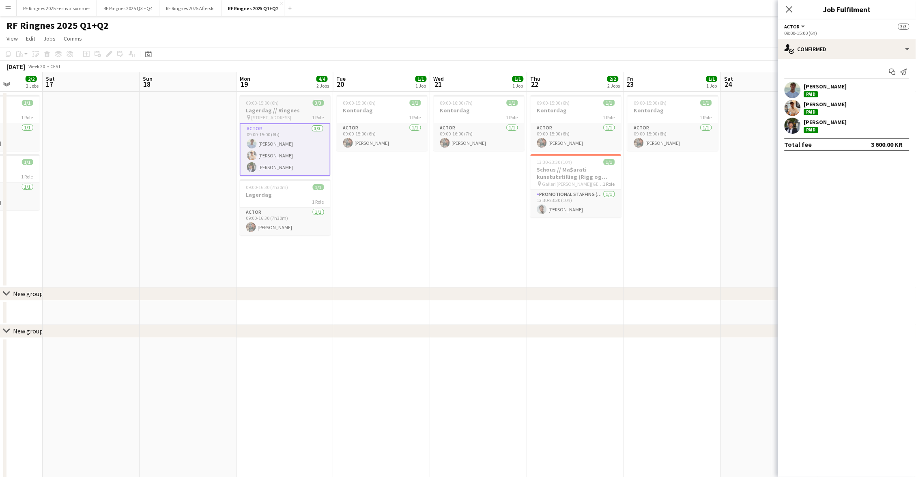
click at [283, 115] on div "pin Grorudveien 55 1 Role" at bounding box center [285, 117] width 91 height 6
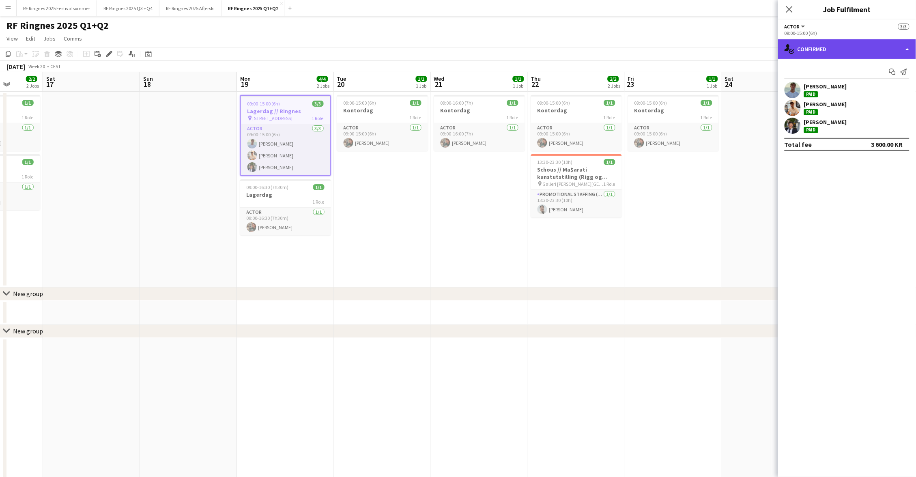
click at [876, 41] on div "single-neutral-actions-check-2 Confirmed" at bounding box center [847, 48] width 138 height 19
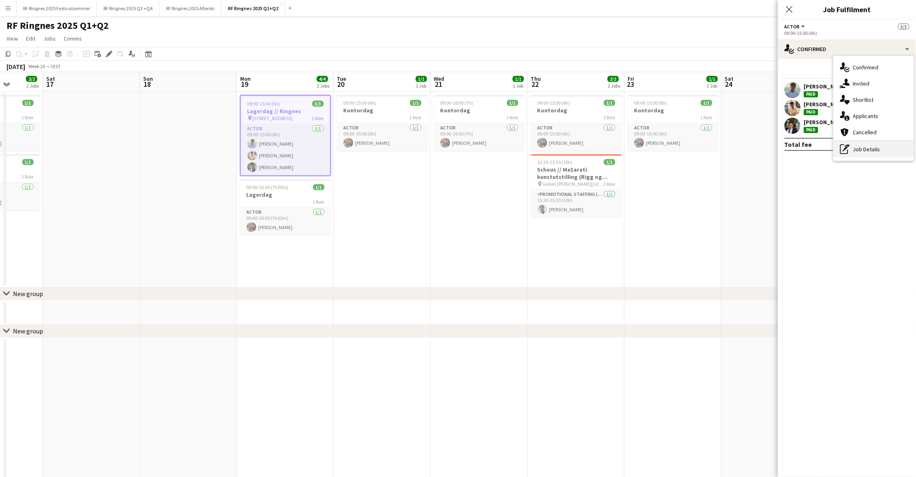
click at [888, 152] on div "pen-write Job Details" at bounding box center [873, 149] width 80 height 16
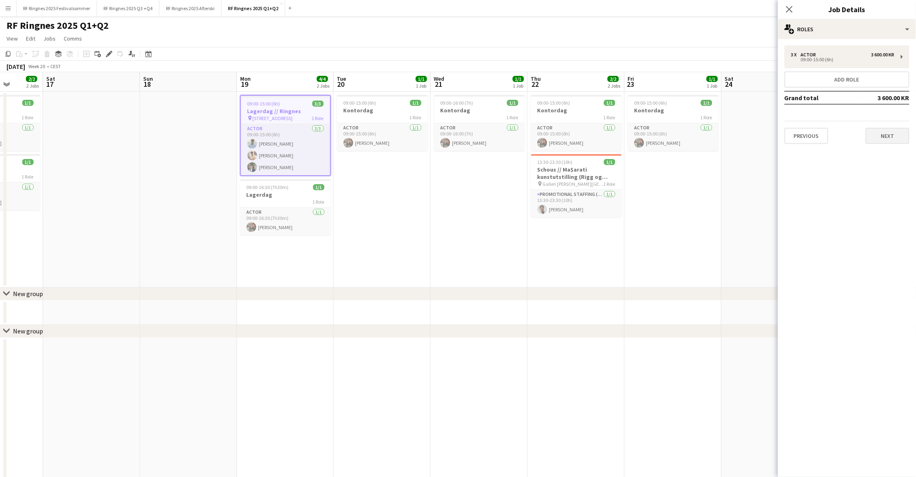
click at [891, 134] on button "Next" at bounding box center [887, 136] width 44 height 16
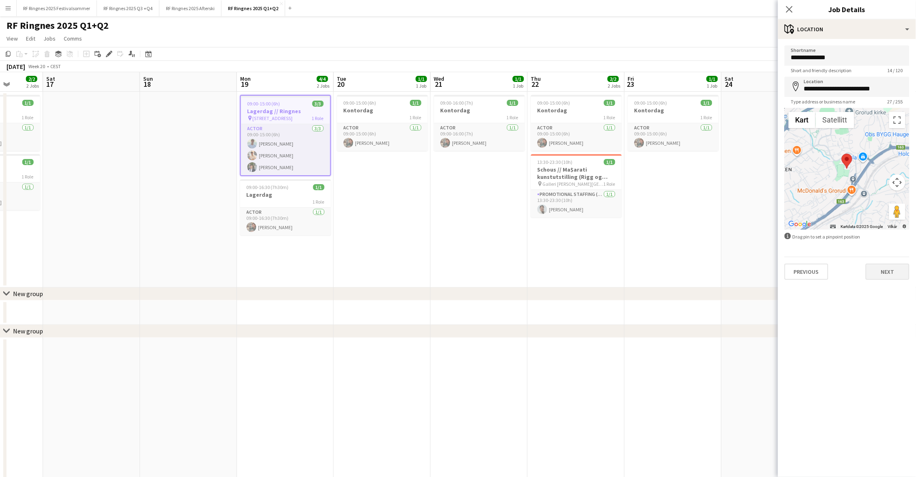
click at [898, 264] on button "Next" at bounding box center [887, 272] width 44 height 16
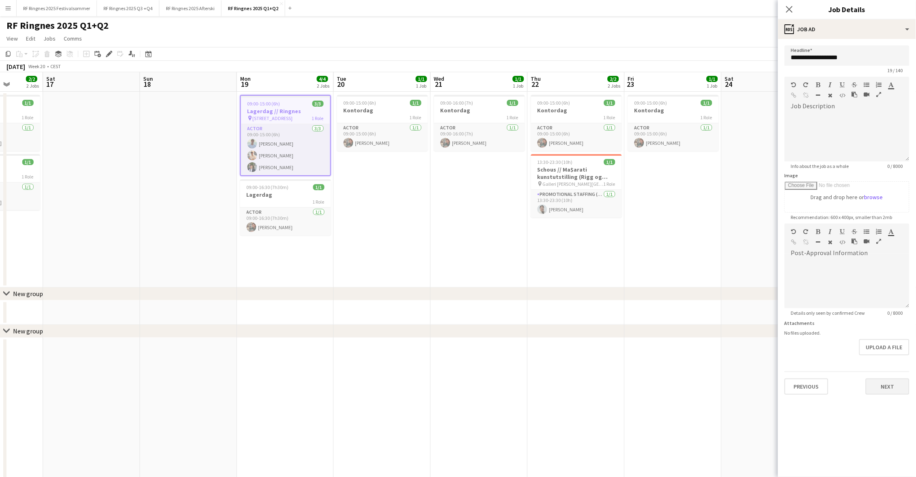
click at [890, 385] on button "Next" at bounding box center [887, 386] width 44 height 16
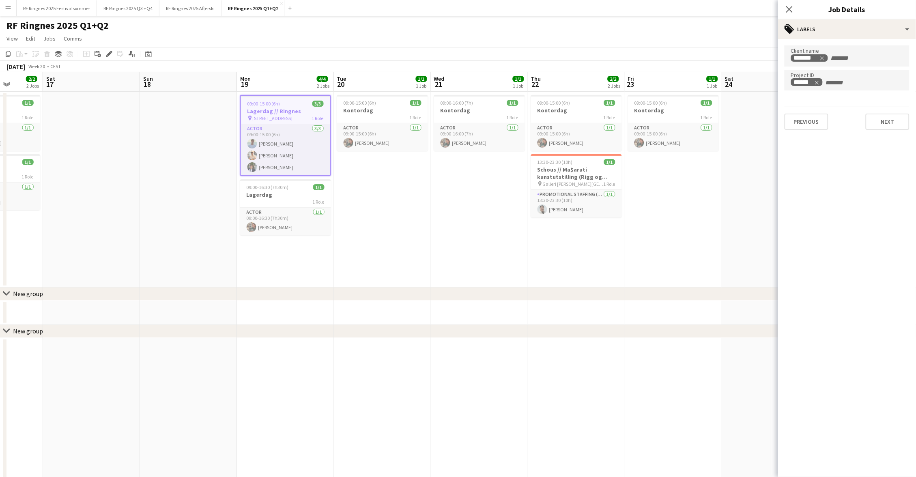
click at [656, 32] on app-page-menu "View Day view expanded Day view collapsed Month view Date picker Jump to today …" at bounding box center [458, 39] width 916 height 15
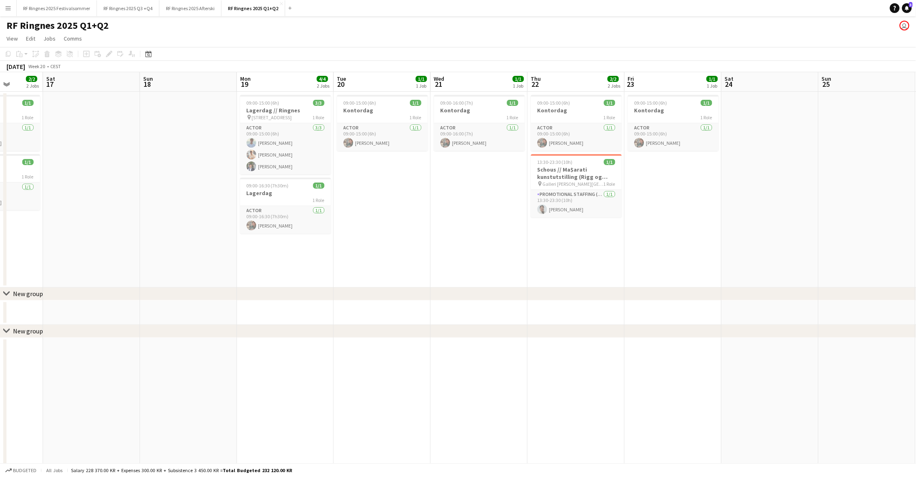
click at [10, 9] on app-icon "Menu" at bounding box center [8, 8] width 6 height 6
click at [101, 76] on link "Approvals" at bounding box center [122, 77] width 81 height 16
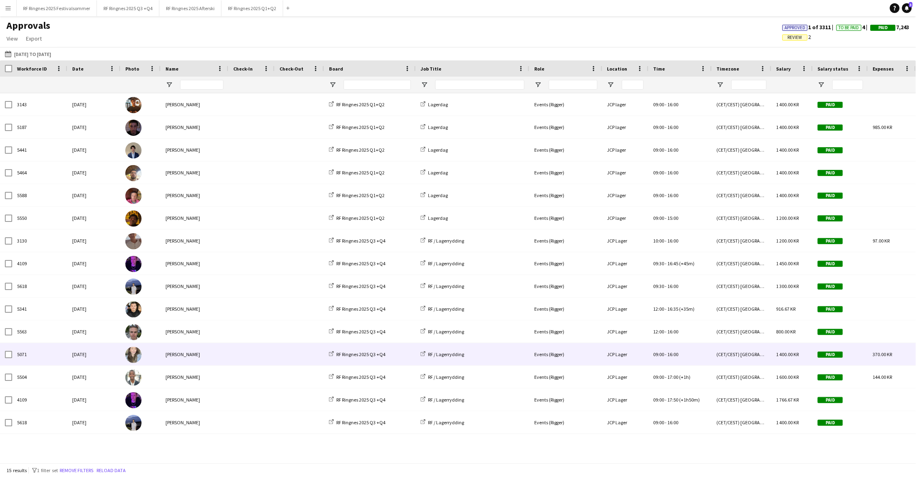
click at [283, 354] on span at bounding box center [299, 354] width 40 height 22
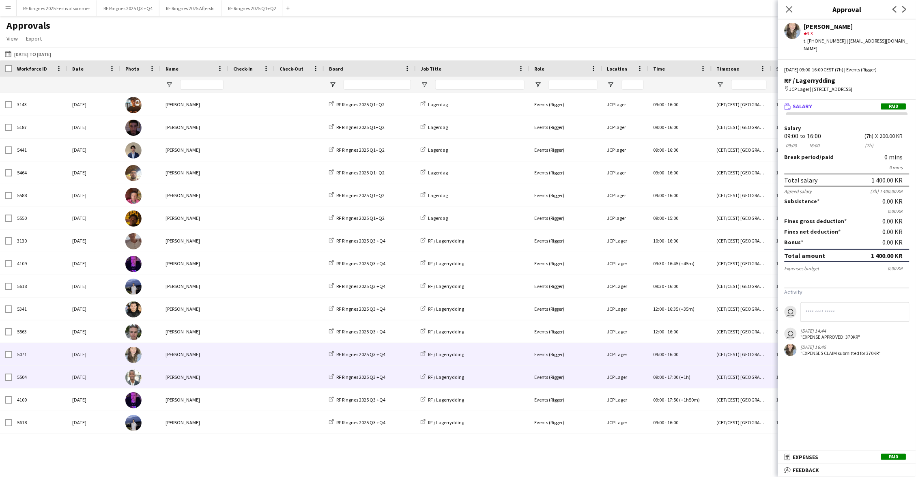
click at [272, 373] on div at bounding box center [251, 377] width 46 height 22
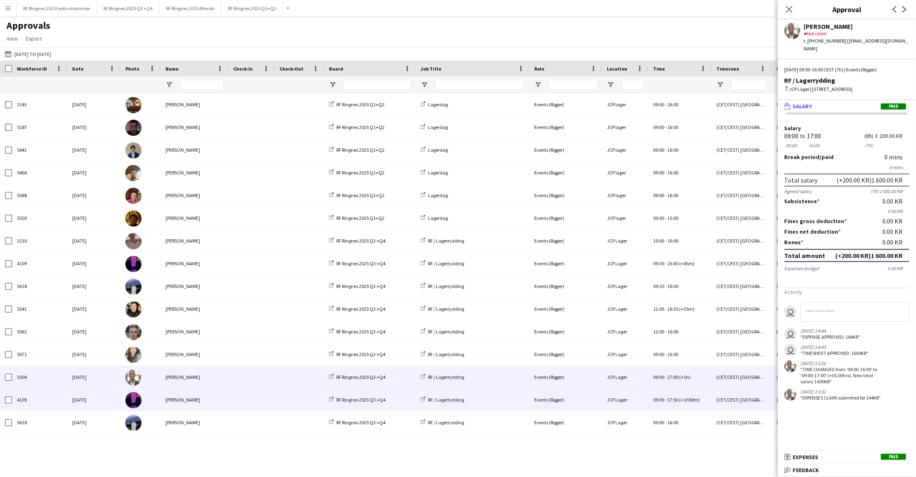
click at [268, 397] on span at bounding box center [251, 399] width 36 height 22
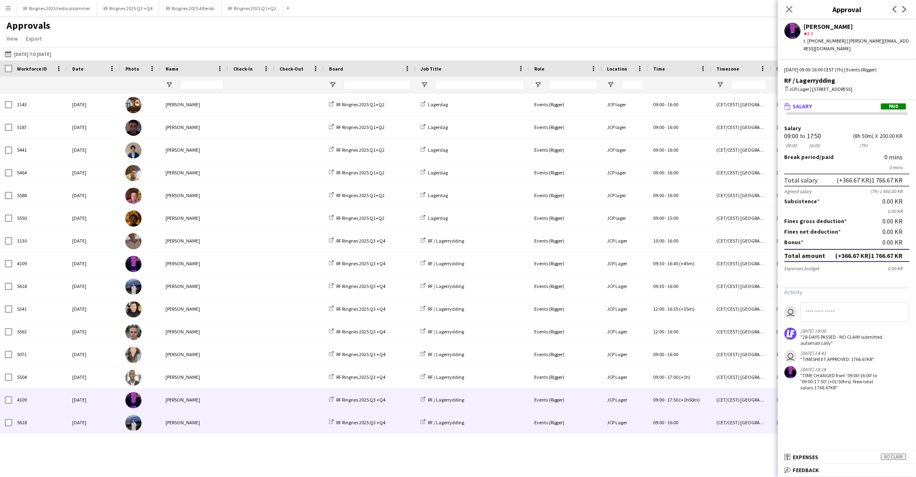
click at [268, 412] on span at bounding box center [251, 422] width 36 height 22
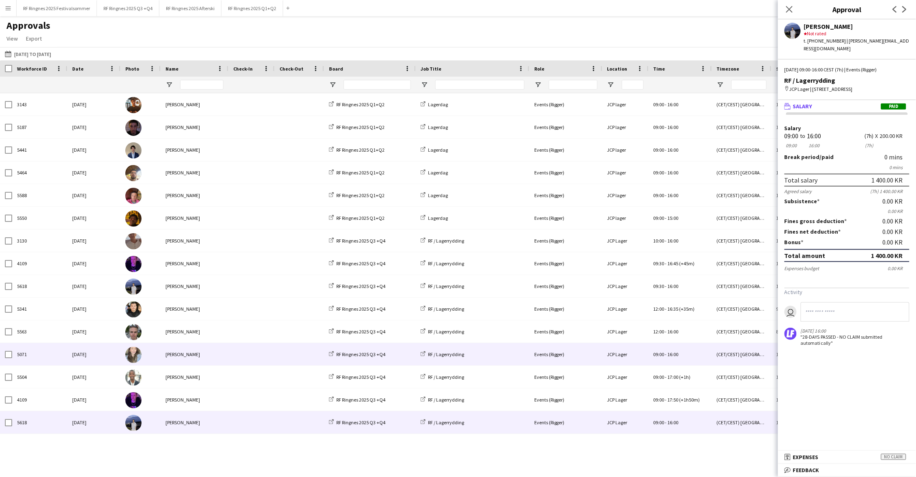
click at [252, 358] on span at bounding box center [251, 354] width 36 height 22
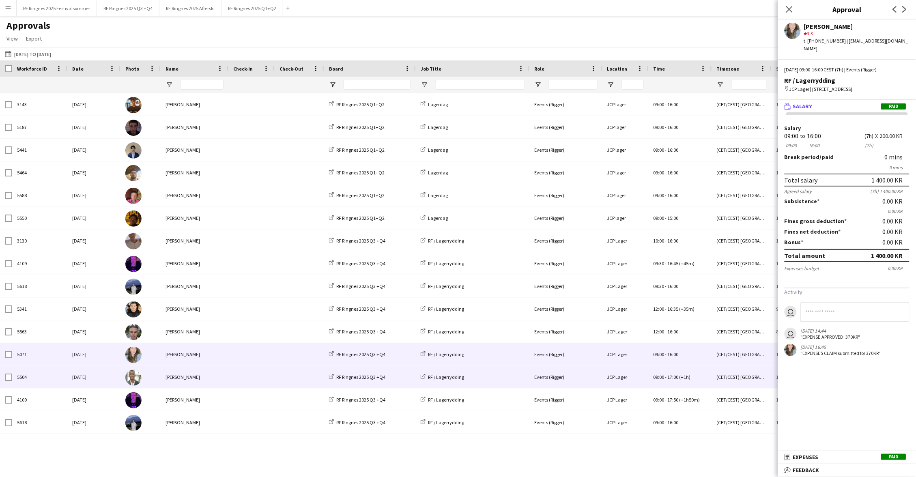
click at [252, 373] on span at bounding box center [251, 377] width 36 height 22
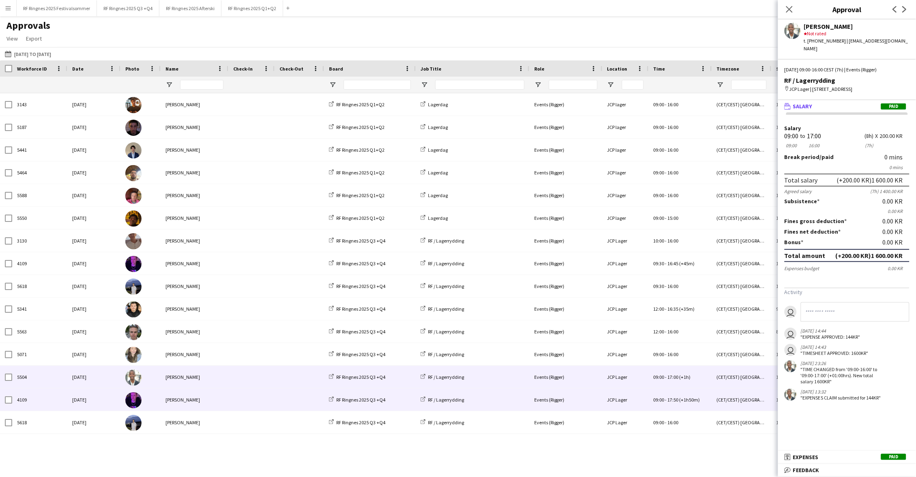
click at [253, 390] on span at bounding box center [251, 399] width 36 height 22
click at [251, 378] on span at bounding box center [251, 377] width 36 height 22
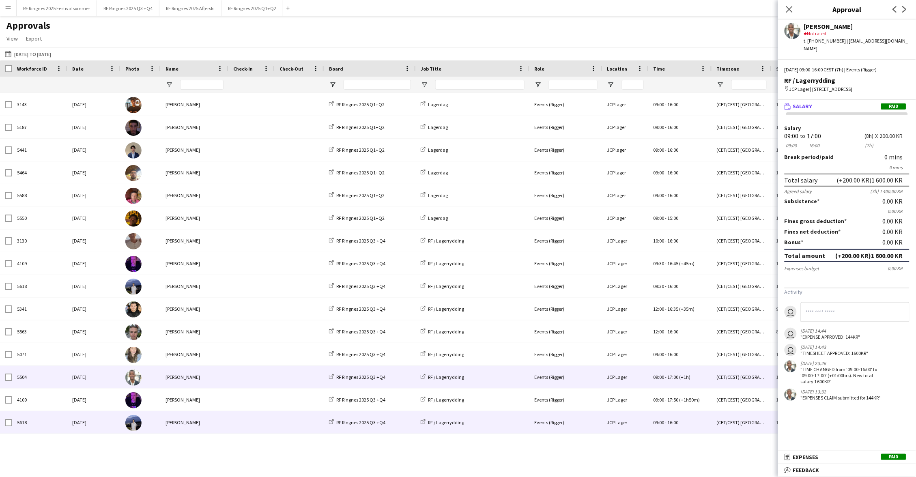
click at [253, 417] on span at bounding box center [251, 422] width 36 height 22
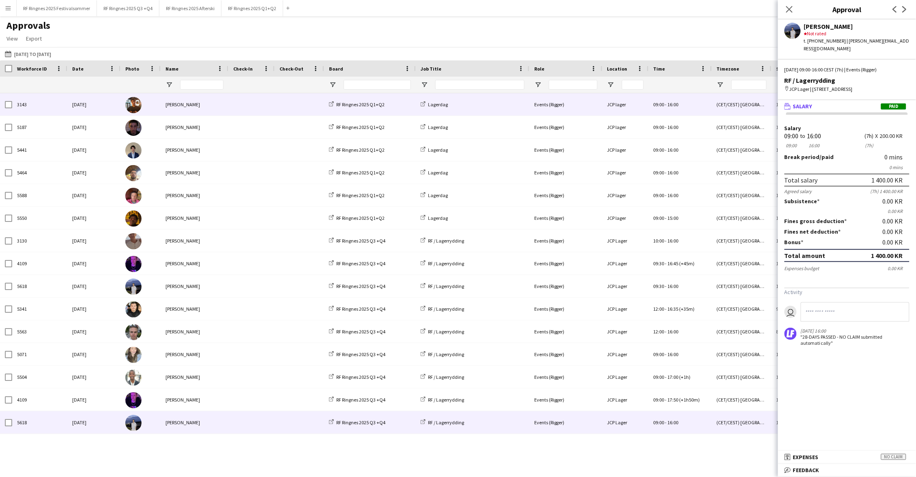
click at [299, 99] on span at bounding box center [299, 104] width 40 height 22
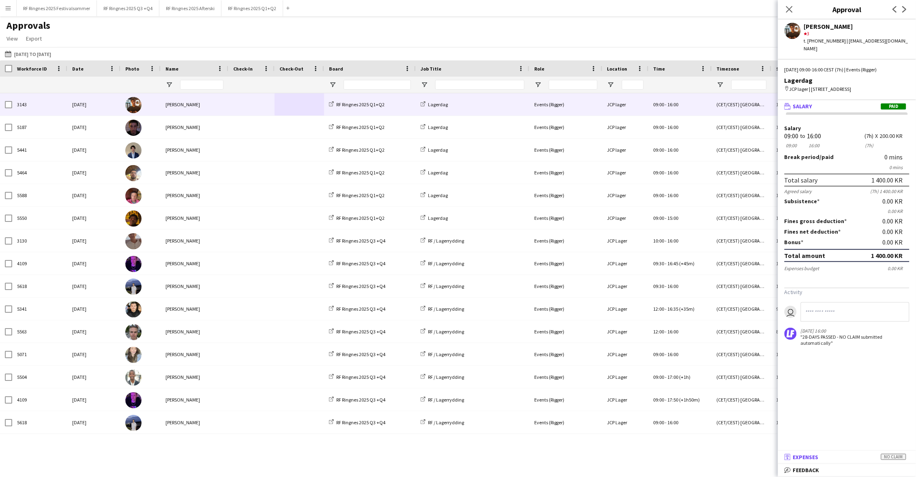
click at [794, 461] on span "Expenses" at bounding box center [806, 456] width 26 height 7
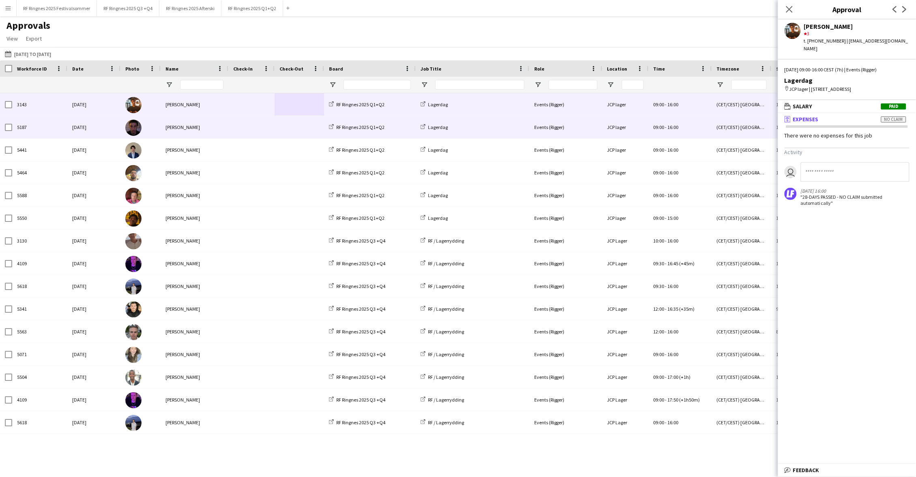
click at [206, 128] on div "Yassine Wahab" at bounding box center [195, 127] width 68 height 22
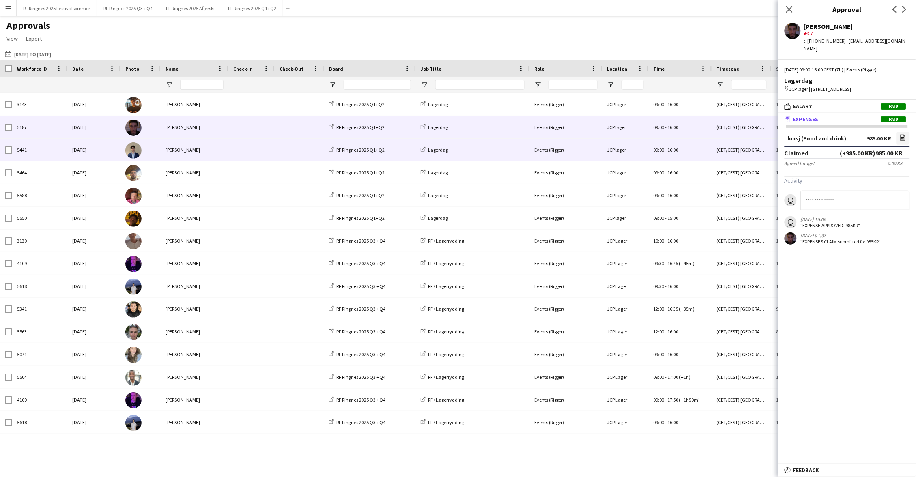
click at [210, 146] on div "Nicolas Spada" at bounding box center [195, 150] width 68 height 22
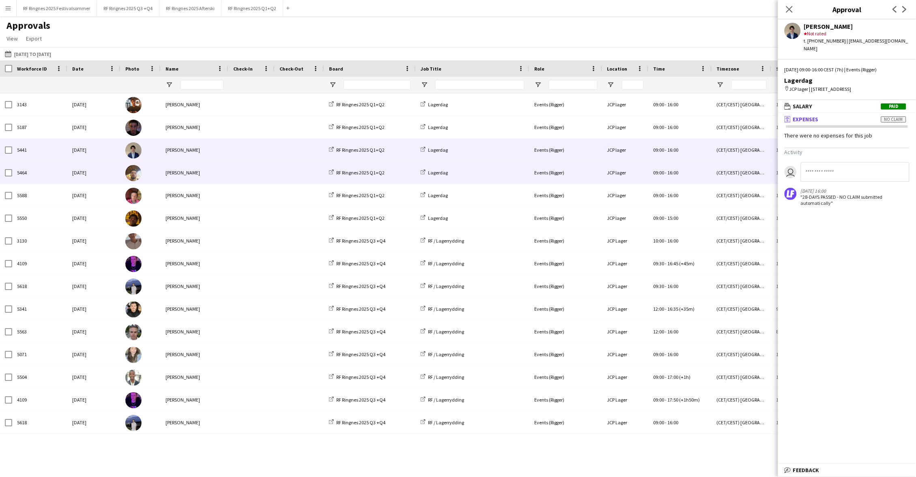
click at [212, 162] on div "Sina Mohebbi" at bounding box center [195, 172] width 68 height 22
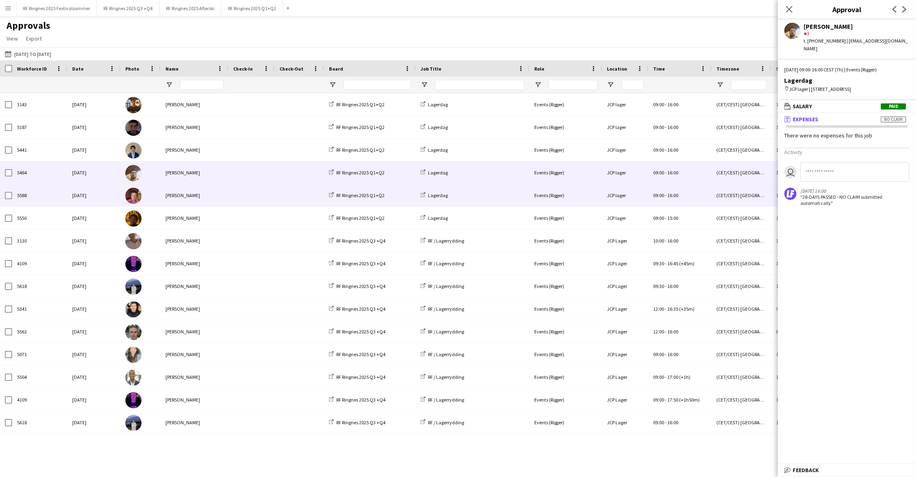
click at [218, 189] on div "Louay Zamour" at bounding box center [195, 195] width 68 height 22
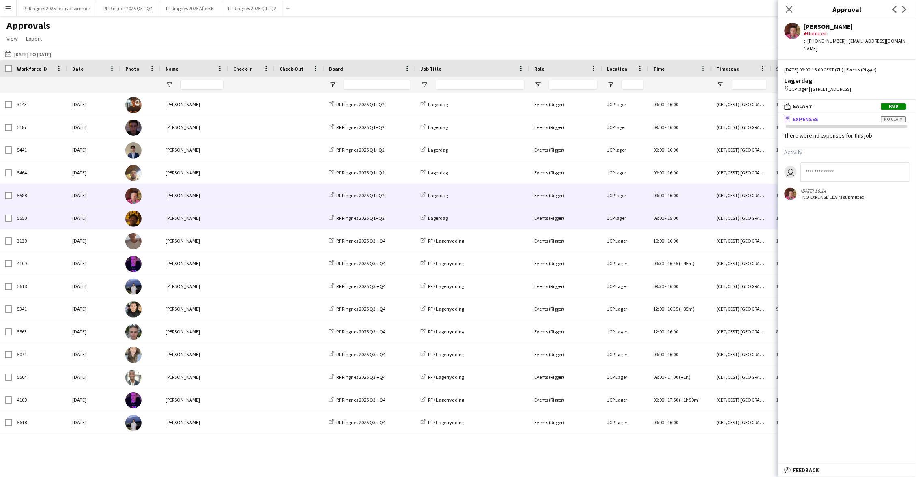
click at [218, 210] on div "Yosef Adam" at bounding box center [195, 218] width 68 height 22
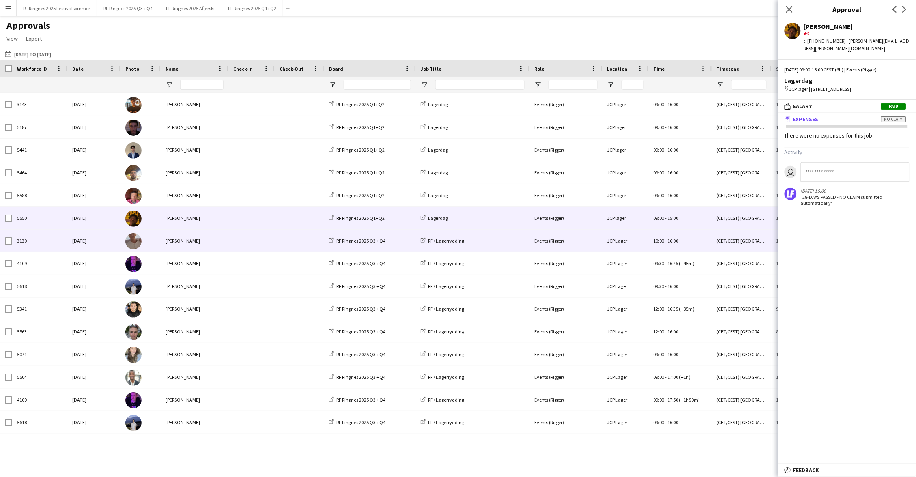
click at [218, 238] on div "Charlie Thomassen" at bounding box center [195, 241] width 68 height 22
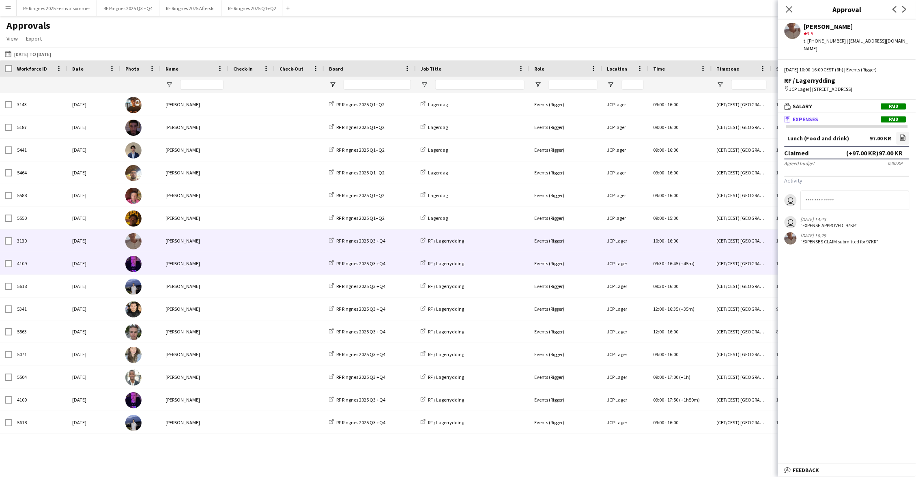
click at [219, 262] on div "Thomas Woje" at bounding box center [195, 263] width 68 height 22
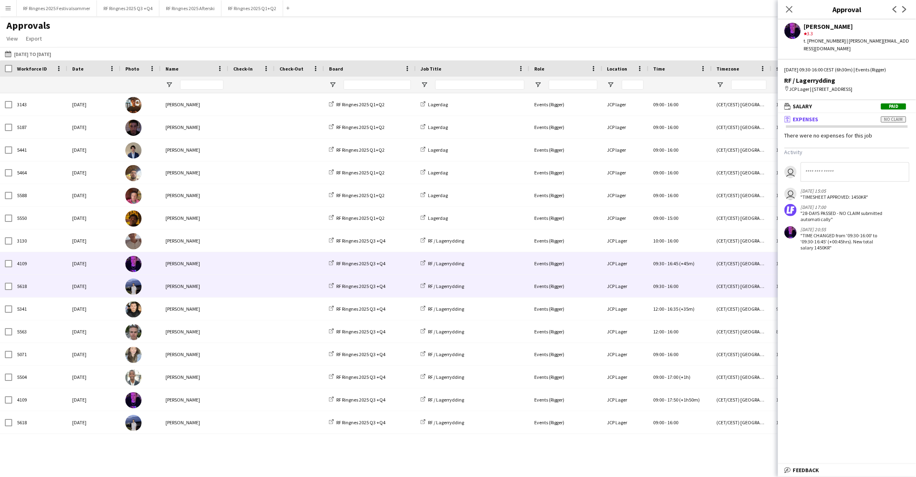
click at [222, 291] on div "Benjamin Knudstad" at bounding box center [195, 286] width 68 height 22
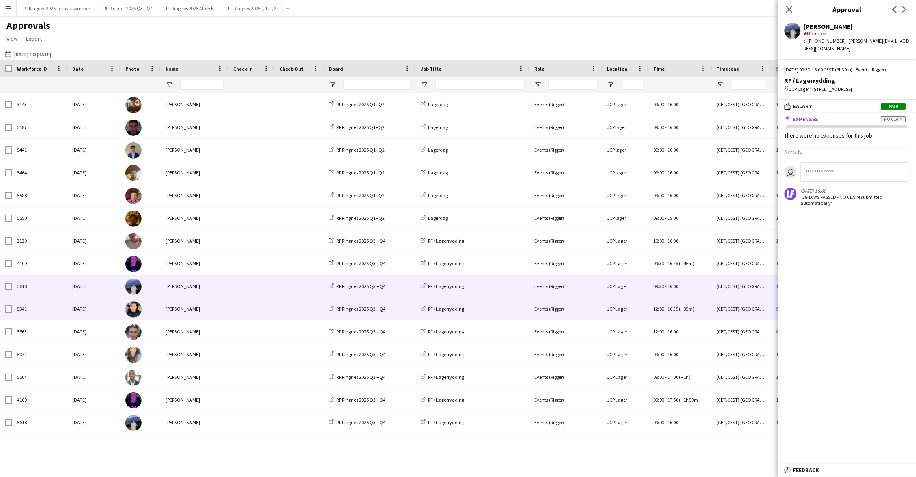
click at [225, 309] on div "Ishak Kayabasi" at bounding box center [195, 309] width 68 height 22
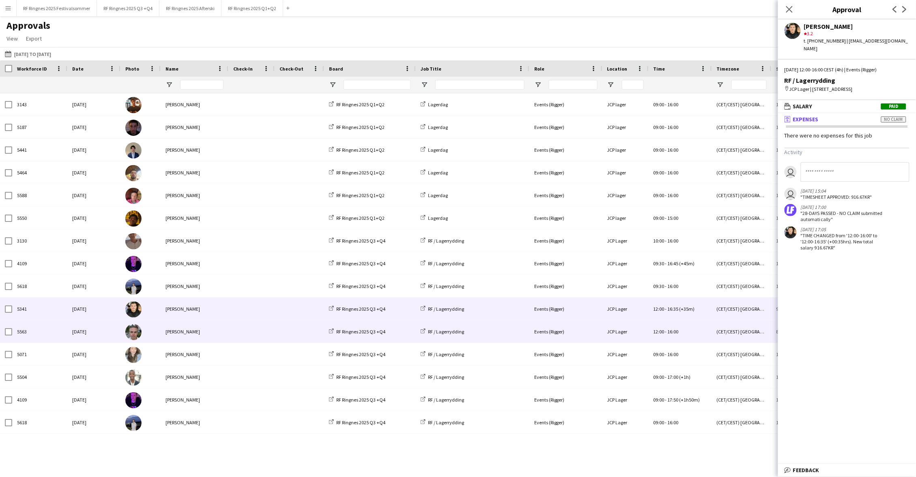
click at [226, 322] on div "Philip Grebstad" at bounding box center [195, 331] width 68 height 22
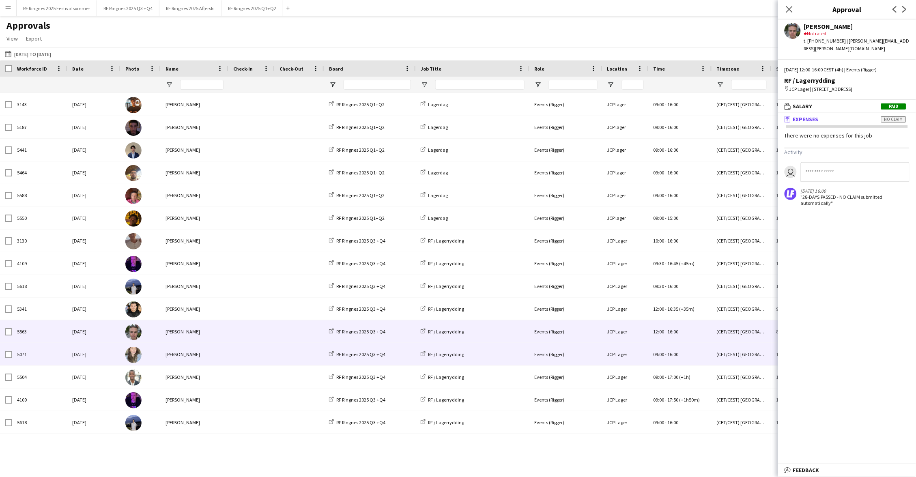
click at [226, 354] on div "Selma Kesen" at bounding box center [195, 354] width 68 height 22
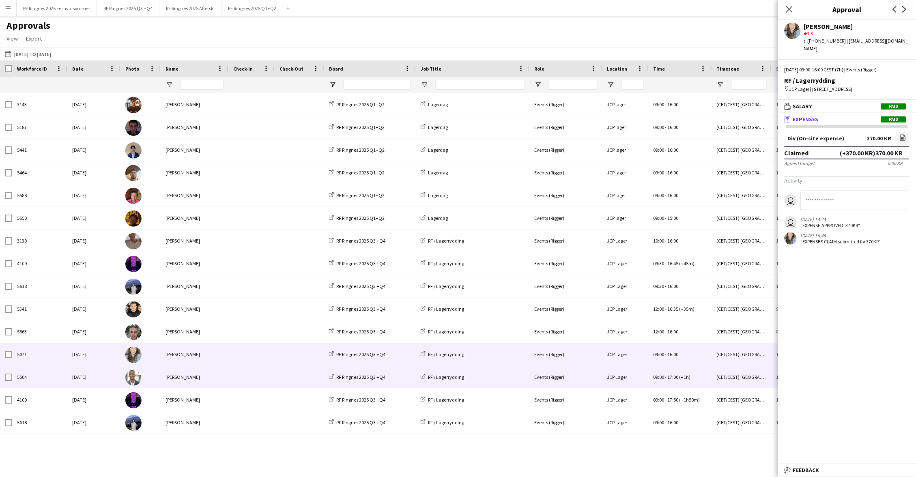
click at [226, 371] on div "Elie Kayitana" at bounding box center [195, 377] width 68 height 22
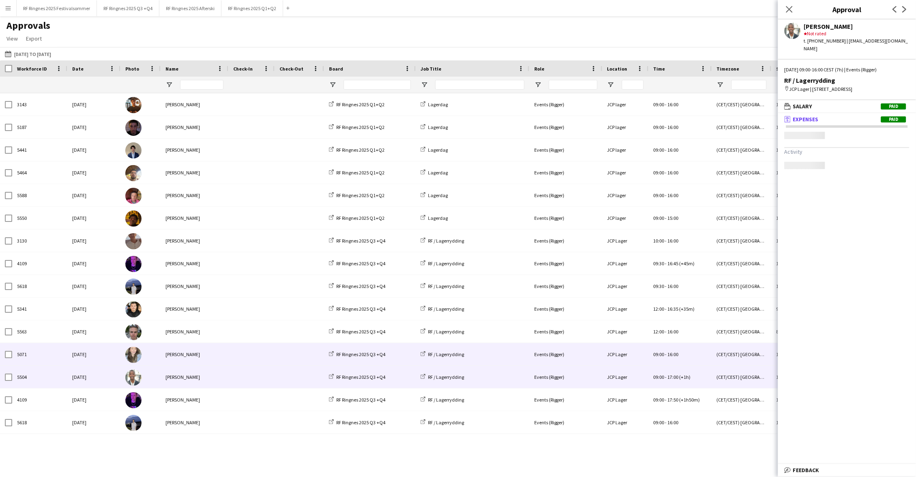
click at [225, 354] on div "Selma Kesen" at bounding box center [195, 354] width 68 height 22
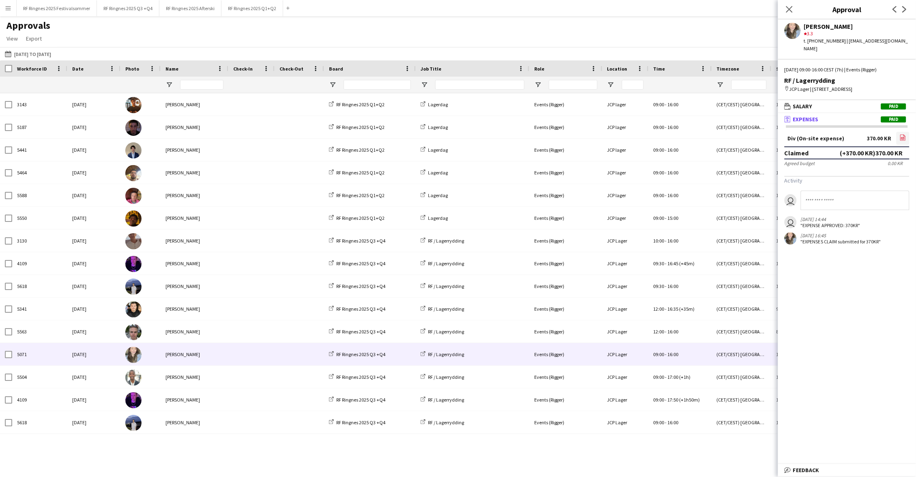
click at [902, 134] on icon "file-image" at bounding box center [902, 137] width 6 height 6
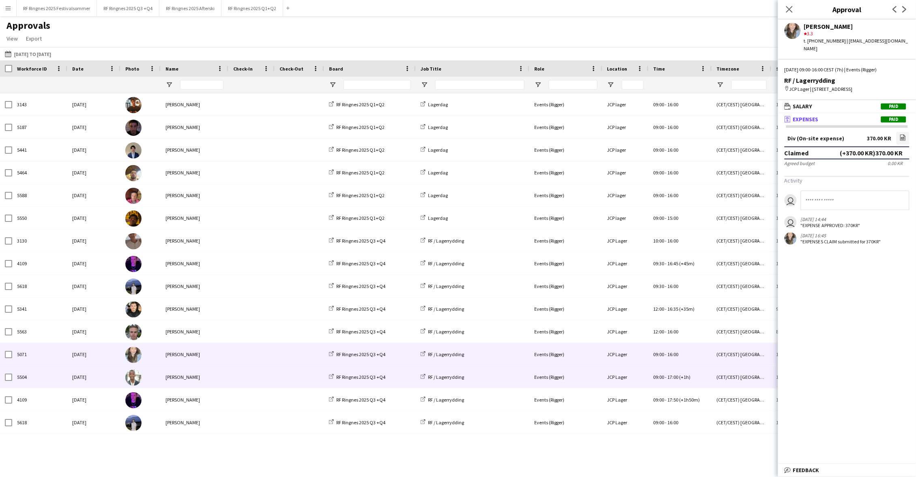
click at [195, 379] on div "Elie Kayitana" at bounding box center [195, 377] width 68 height 22
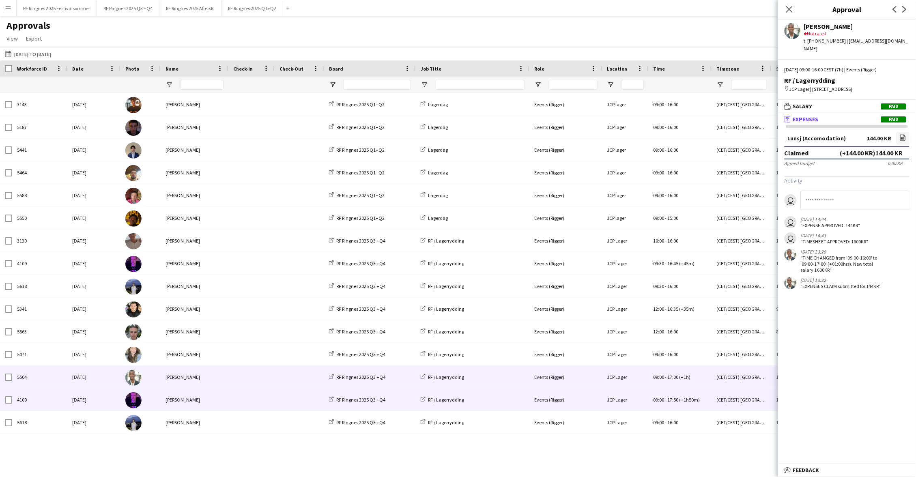
click at [204, 406] on div "Thomas Woje" at bounding box center [195, 399] width 68 height 22
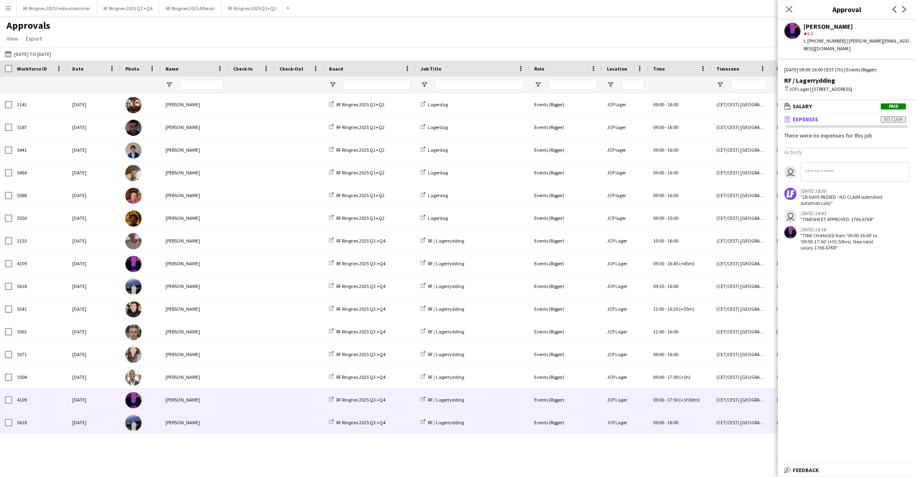
click at [208, 430] on div "Benjamin Knudstad" at bounding box center [195, 422] width 68 height 22
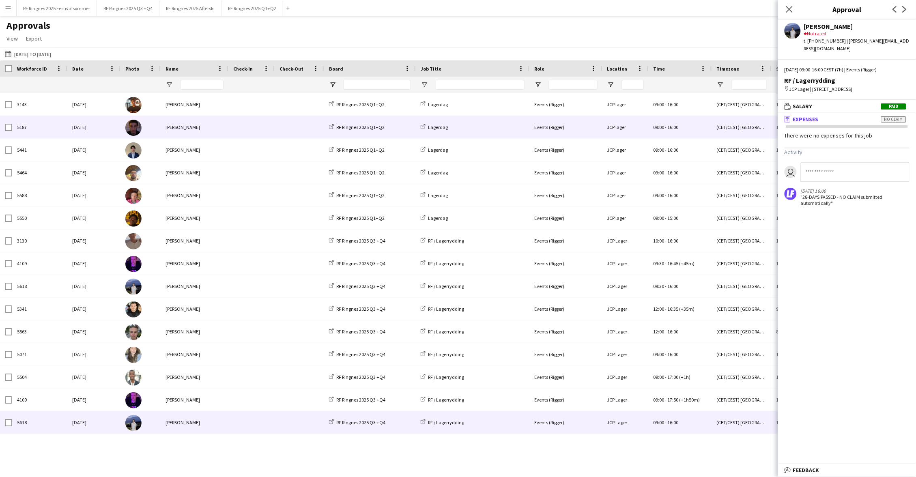
click at [250, 122] on span at bounding box center [251, 127] width 36 height 22
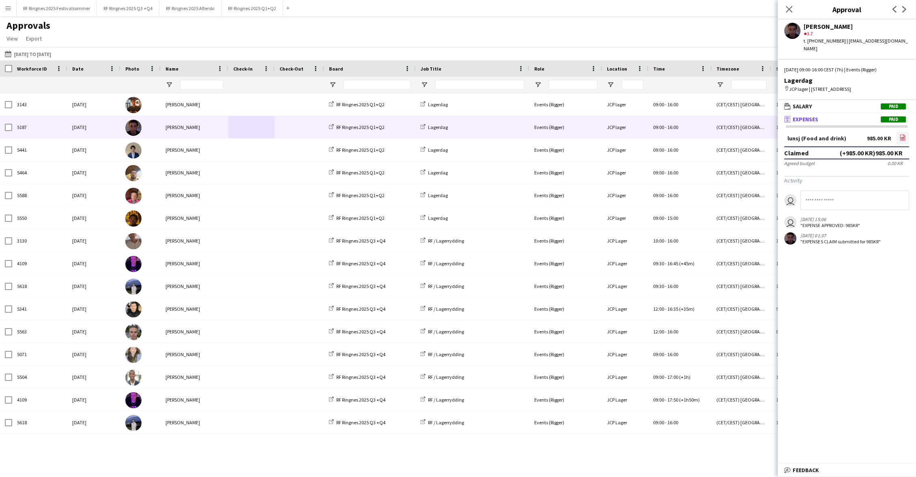
click at [905, 134] on icon "file-image" at bounding box center [902, 137] width 6 height 6
click at [374, 27] on div "Approvals View Customise view Customise filters Reset Filters Reset View Reset …" at bounding box center [458, 33] width 916 height 28
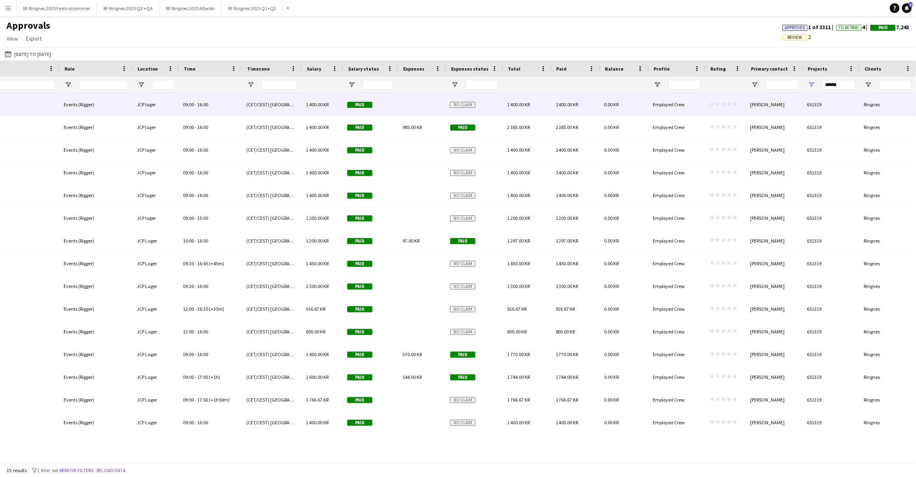
scroll to position [0, 470]
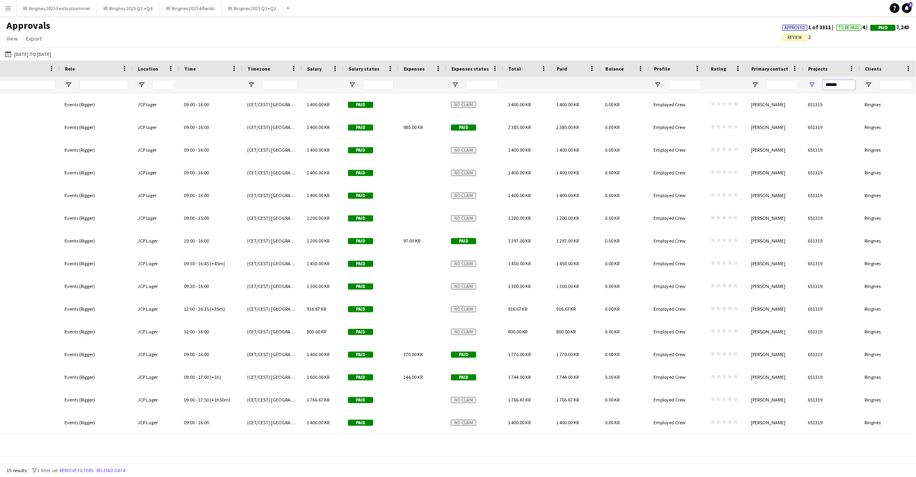
drag, startPoint x: 852, startPoint y: 85, endPoint x: 785, endPoint y: 85, distance: 66.9
click at [785, 85] on div at bounding box center [224, 85] width 1386 height 16
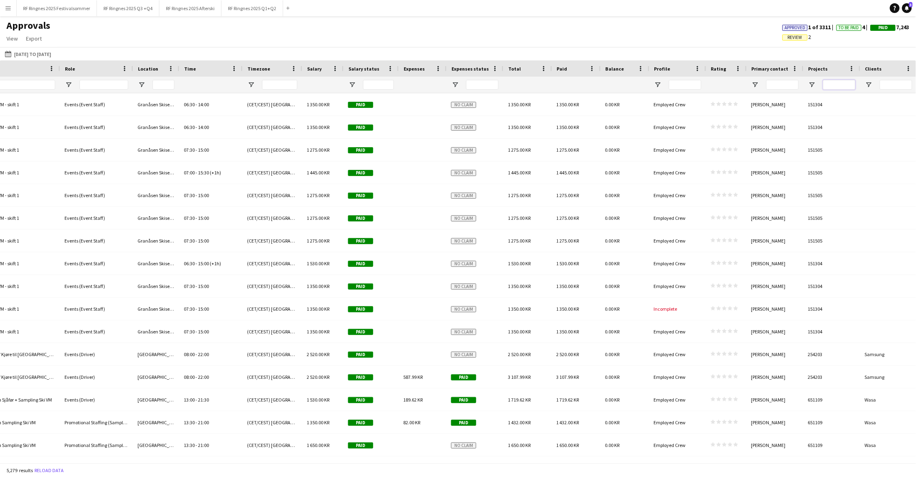
paste input "******"
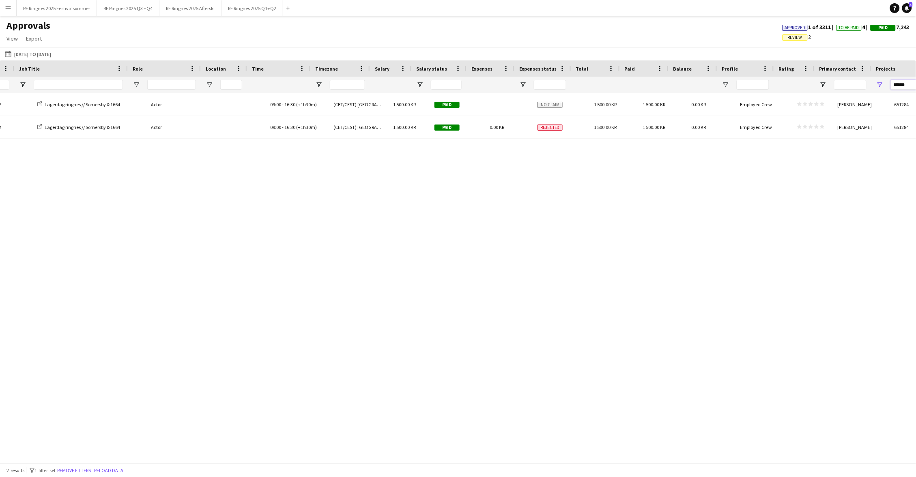
scroll to position [0, 211]
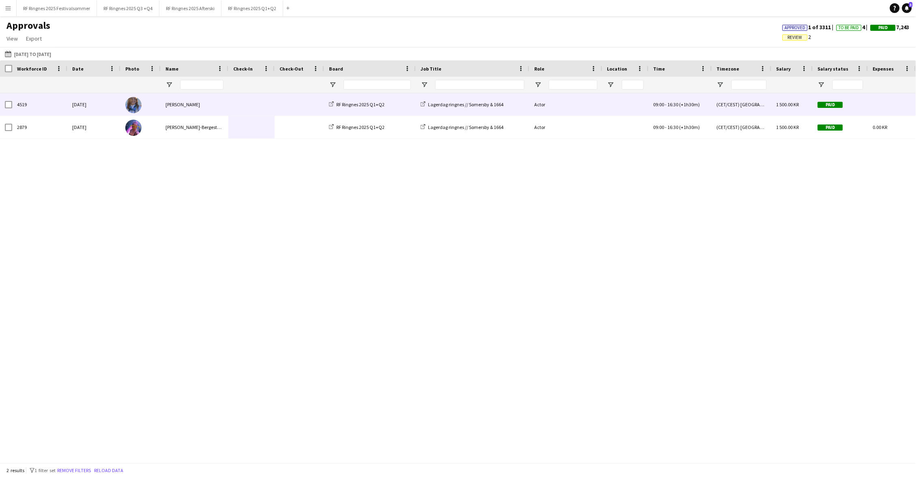
type input "******"
click at [290, 109] on span at bounding box center [299, 104] width 40 height 22
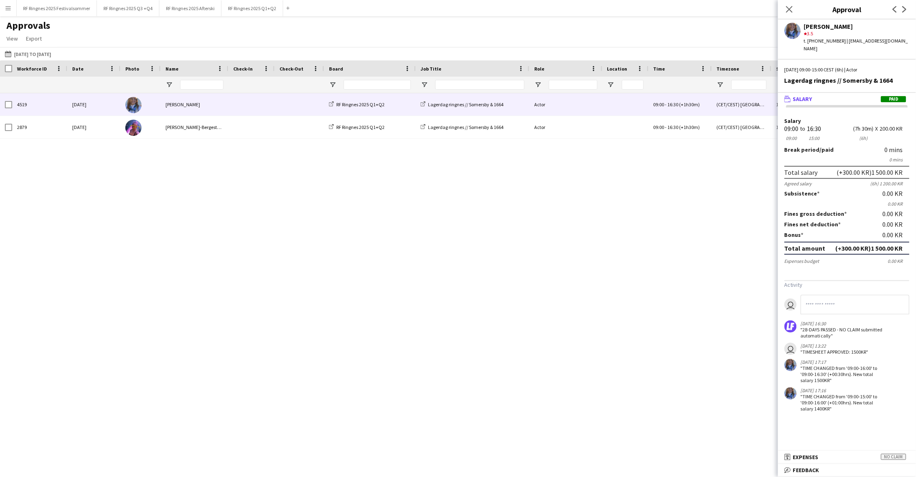
click at [282, 194] on div "RF Ringnes 2025 Q1+Q2 Lagerdag ringnes // Somersby & 1664 Actor 09:00 - 16:30 (…" at bounding box center [458, 277] width 916 height 369
click at [788, 10] on icon at bounding box center [789, 9] width 6 height 6
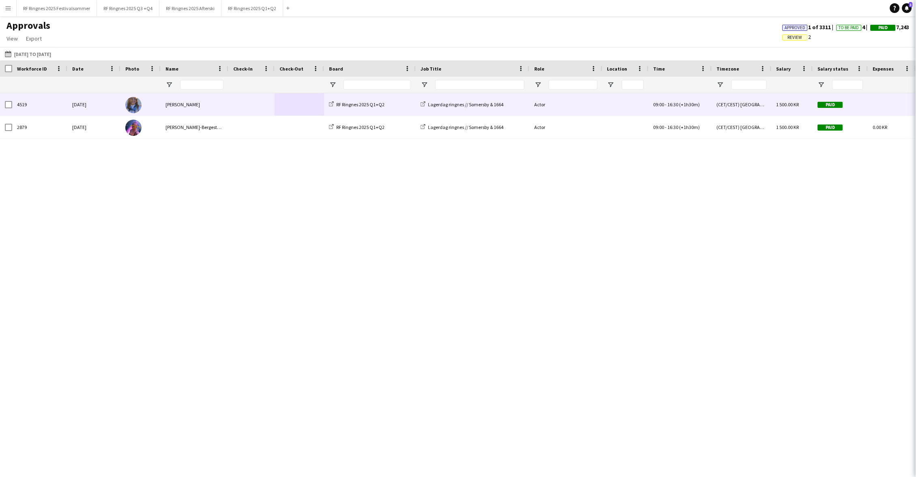
click at [915, 10] on icon at bounding box center [927, 9] width 6 height 6
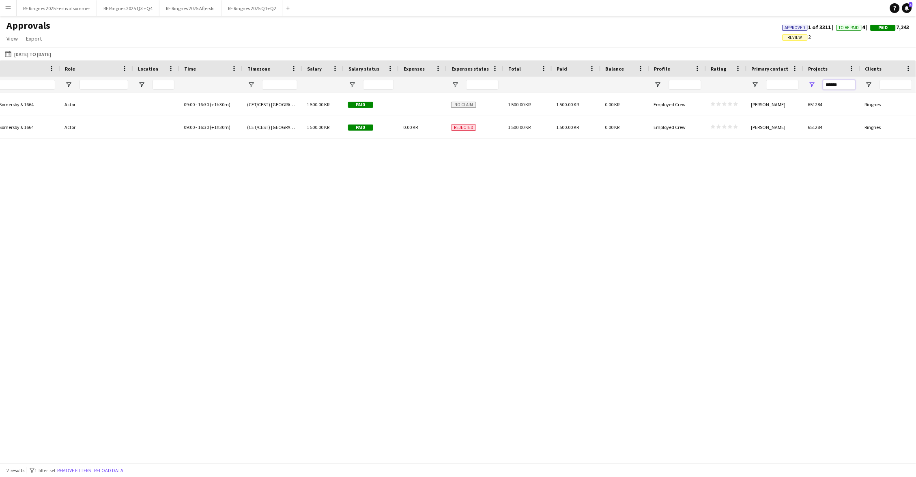
drag, startPoint x: 845, startPoint y: 83, endPoint x: 784, endPoint y: 83, distance: 60.8
click at [784, 83] on div at bounding box center [224, 85] width 1386 height 16
paste input "******"
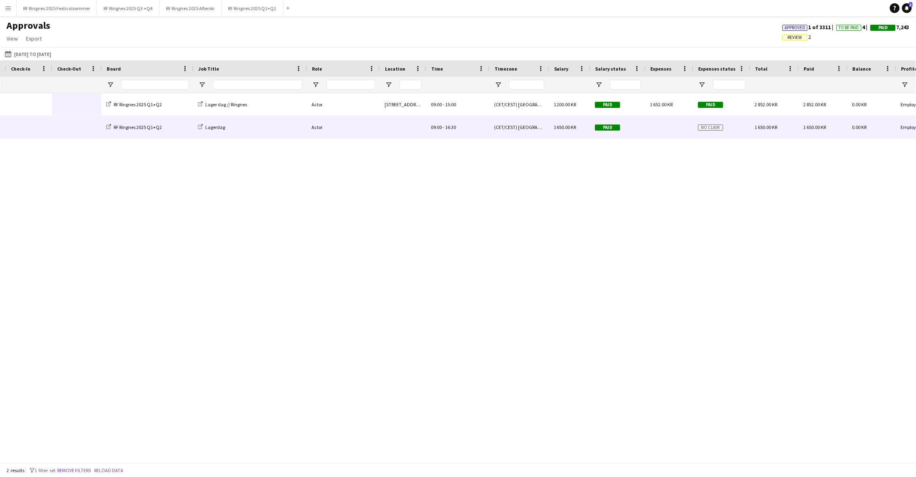
scroll to position [0, 2]
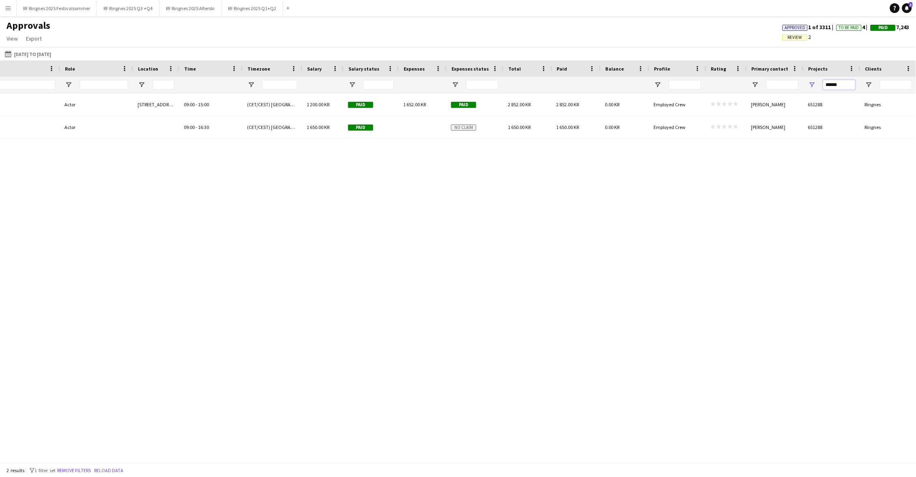
drag, startPoint x: 843, startPoint y: 84, endPoint x: 821, endPoint y: 84, distance: 21.9
click at [821, 84] on div "******" at bounding box center [831, 85] width 57 height 16
type input "*"
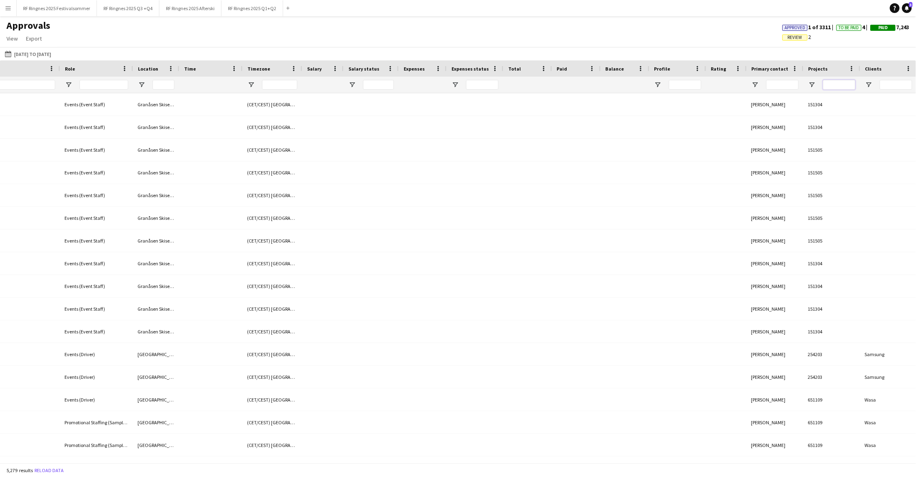
paste input "******"
type input "******"
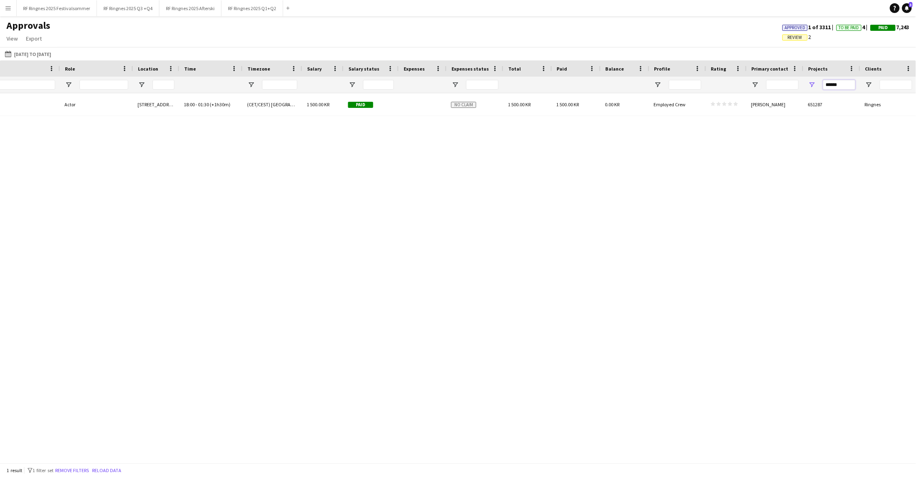
drag, startPoint x: 845, startPoint y: 83, endPoint x: 774, endPoint y: 83, distance: 71.0
click at [774, 83] on div at bounding box center [224, 85] width 1386 height 16
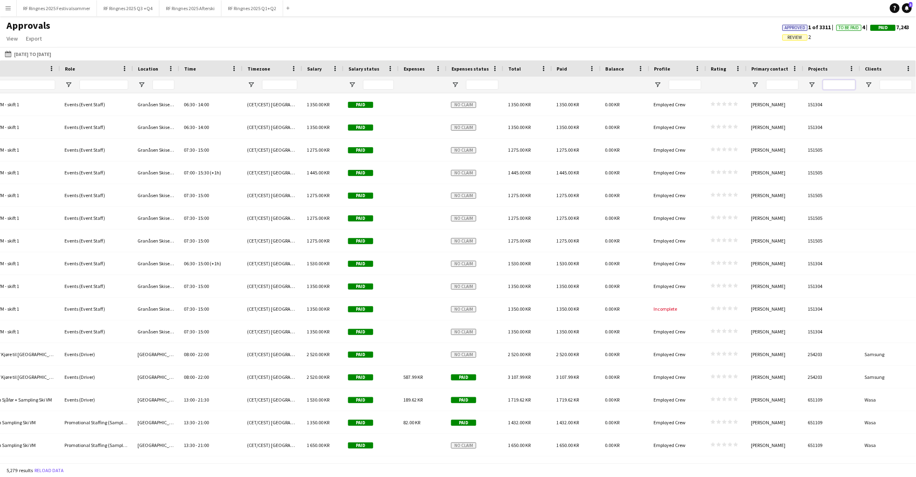
paste input "******"
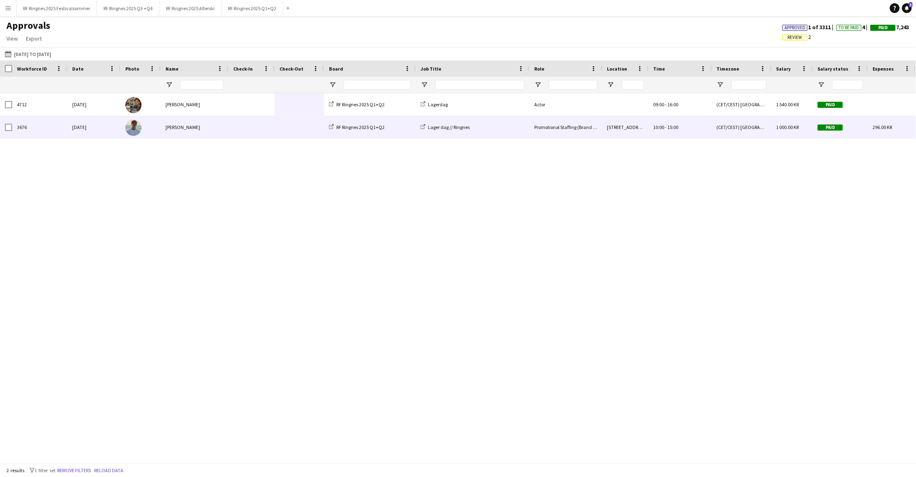
type input "******"
click at [497, 126] on div "Lager dag // Ringnes" at bounding box center [473, 127] width 114 height 22
click at [503, 127] on div "Lager dag // Ringnes" at bounding box center [473, 127] width 114 height 22
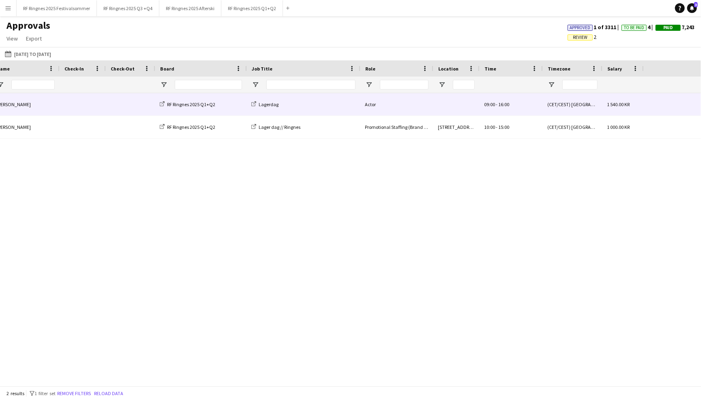
scroll to position [0, 465]
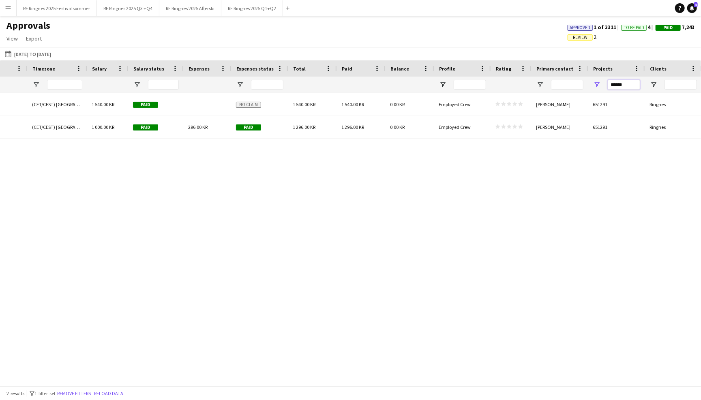
drag, startPoint x: 634, startPoint y: 84, endPoint x: 570, endPoint y: 84, distance: 64.1
click at [570, 84] on div at bounding box center [9, 85] width 1386 height 16
paste input "******"
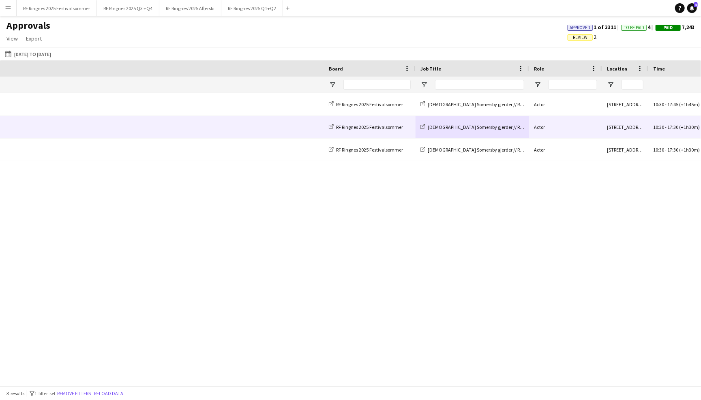
scroll to position [0, 22]
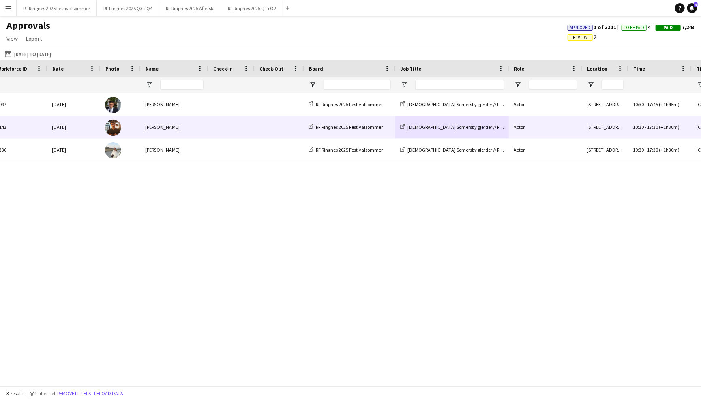
type input "******"
click at [571, 127] on div "Actor" at bounding box center [545, 127] width 73 height 22
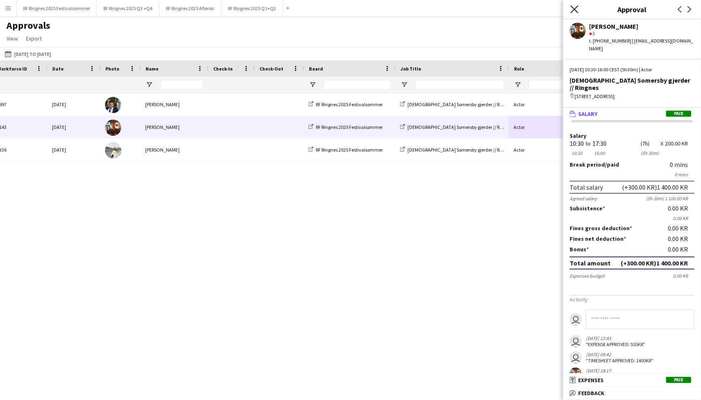
click at [578, 11] on icon "Close pop-in" at bounding box center [575, 9] width 8 height 8
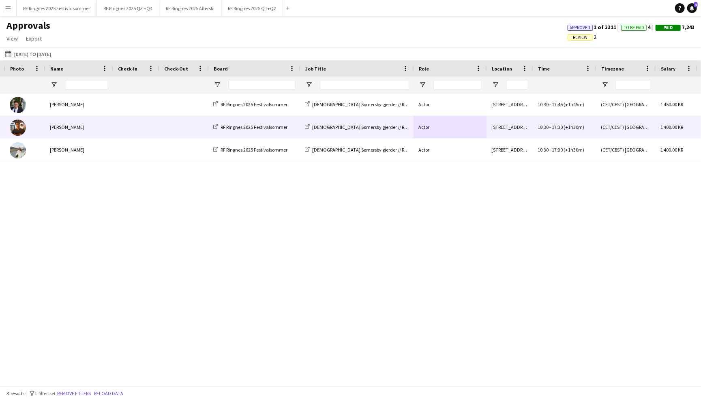
scroll to position [0, 313]
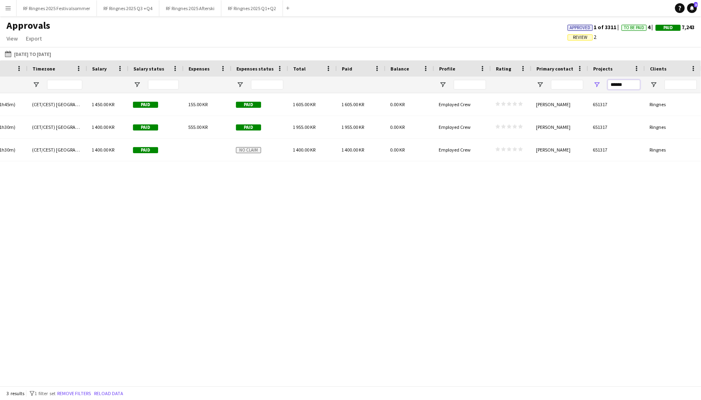
drag, startPoint x: 636, startPoint y: 84, endPoint x: 585, endPoint y: 84, distance: 51.1
click at [585, 84] on div at bounding box center [9, 85] width 1386 height 16
paste input "******"
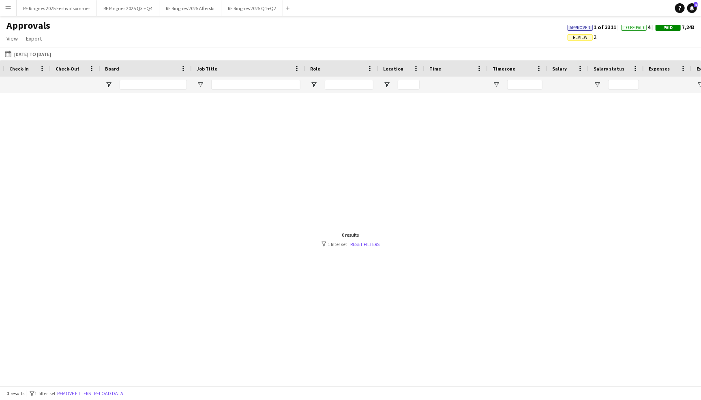
scroll to position [0, 189]
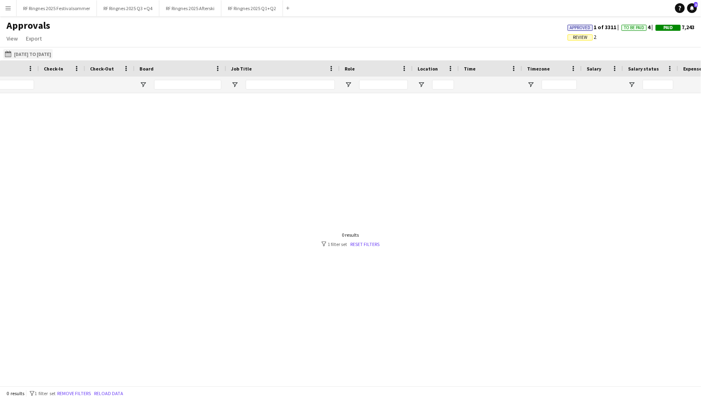
type input "******"
click at [23, 50] on button "01-03-2025 to 03-08-2025 01-03-2025 to 03-08-2025" at bounding box center [27, 54] width 49 height 10
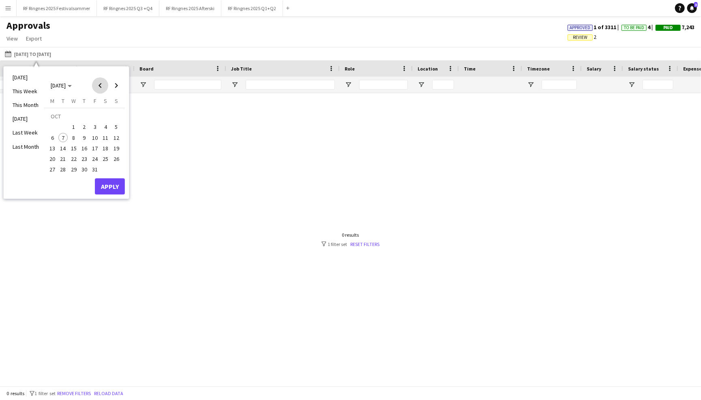
click at [98, 83] on span "Previous month" at bounding box center [100, 85] width 16 height 16
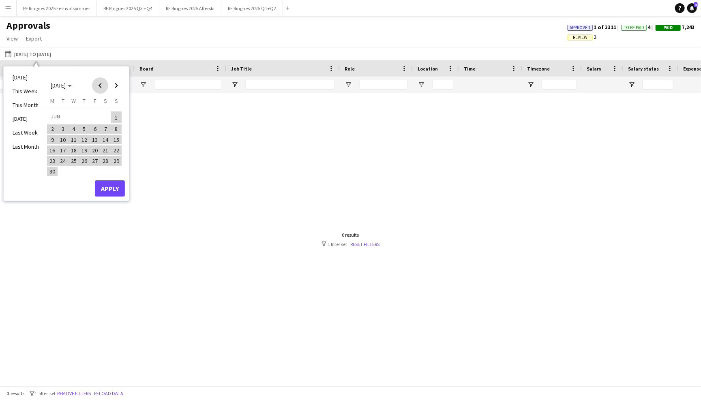
click at [98, 83] on span "Previous month" at bounding box center [100, 85] width 16 height 16
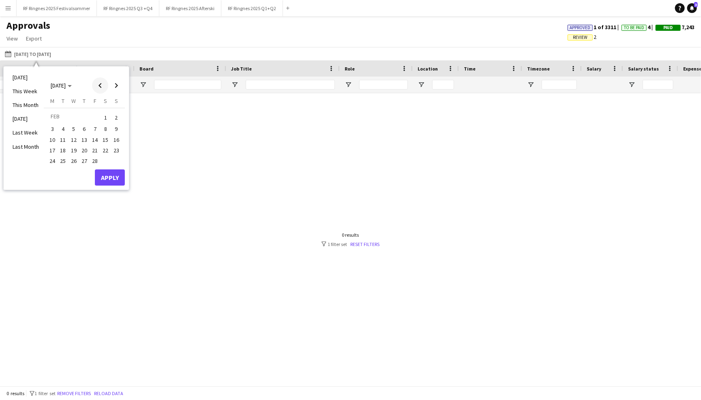
click at [98, 83] on span "Previous month" at bounding box center [100, 85] width 16 height 16
click at [72, 127] on span "1" at bounding box center [74, 127] width 10 height 10
click at [114, 91] on span "Next month" at bounding box center [116, 85] width 16 height 16
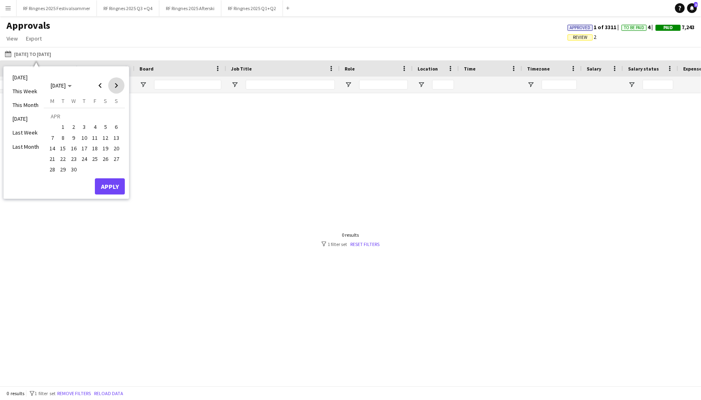
click at [114, 91] on span "Next month" at bounding box center [116, 85] width 16 height 16
click at [105, 158] on span "31" at bounding box center [106, 161] width 10 height 10
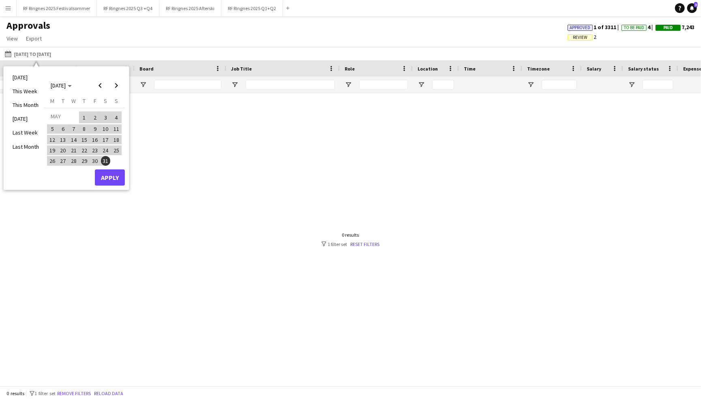
click at [109, 174] on button "Apply" at bounding box center [110, 177] width 30 height 16
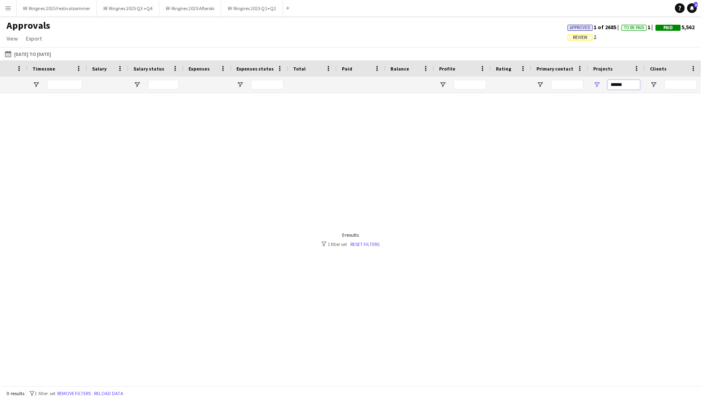
click at [631, 85] on input "******" at bounding box center [624, 85] width 32 height 10
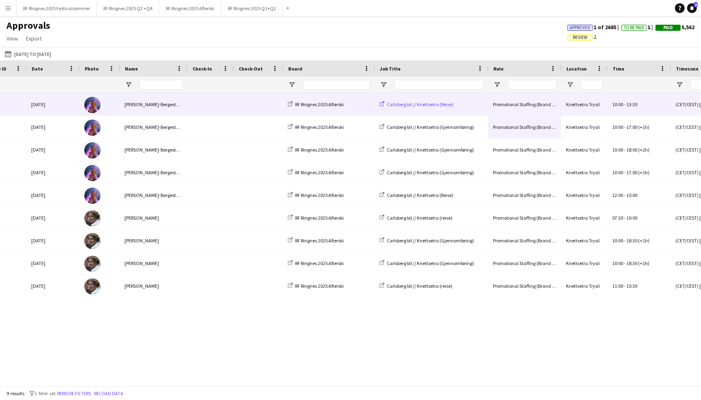
type input "******"
click at [409, 104] on span "Carlsberg bil // Knettsetra (Reise)" at bounding box center [420, 104] width 67 height 6
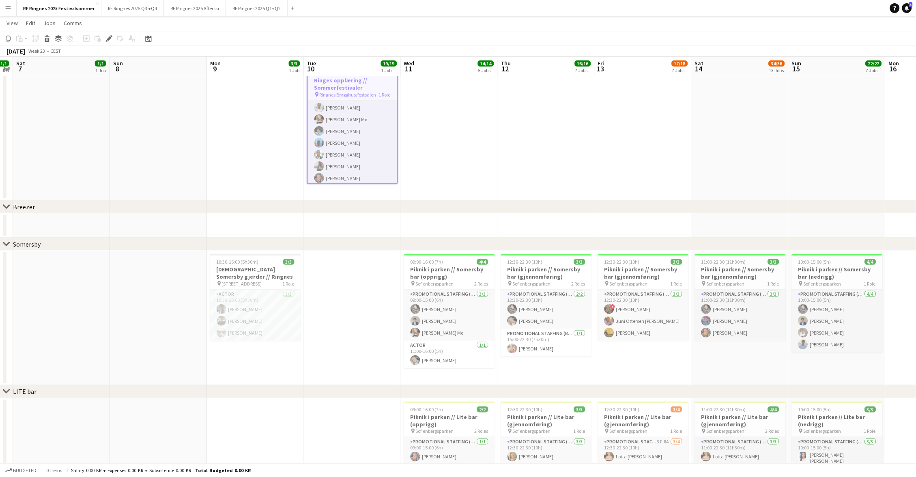
scroll to position [155, 0]
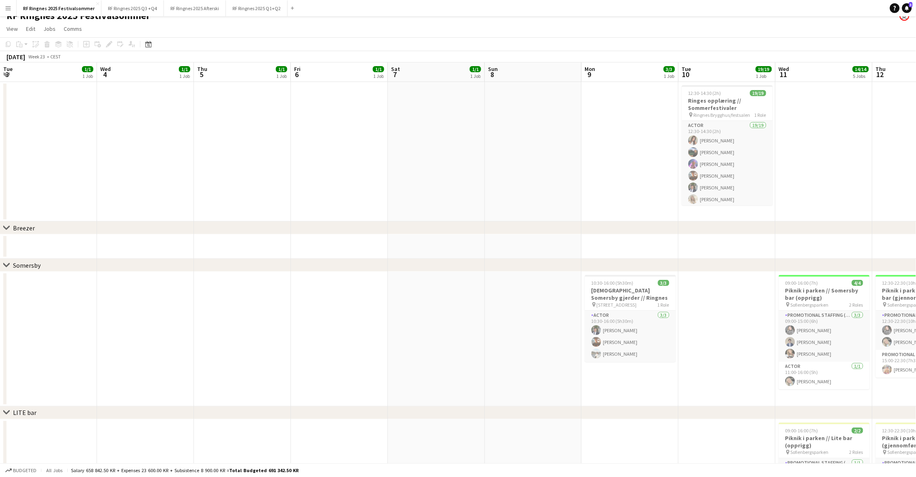
scroll to position [0, 278]
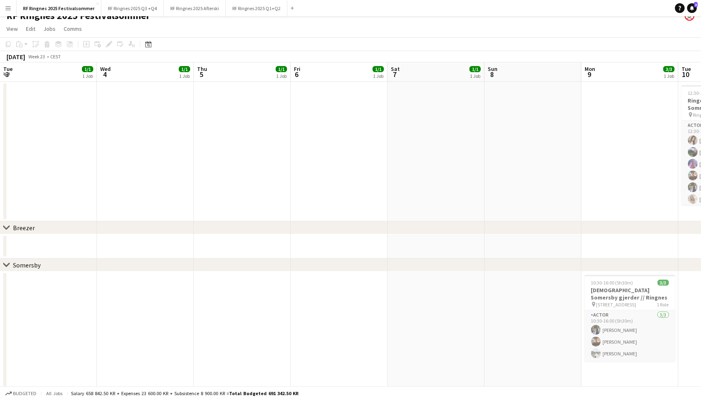
scroll to position [0, 278]
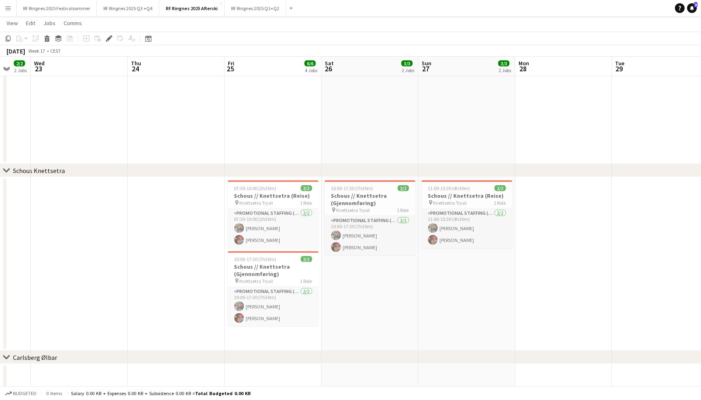
scroll to position [422, 0]
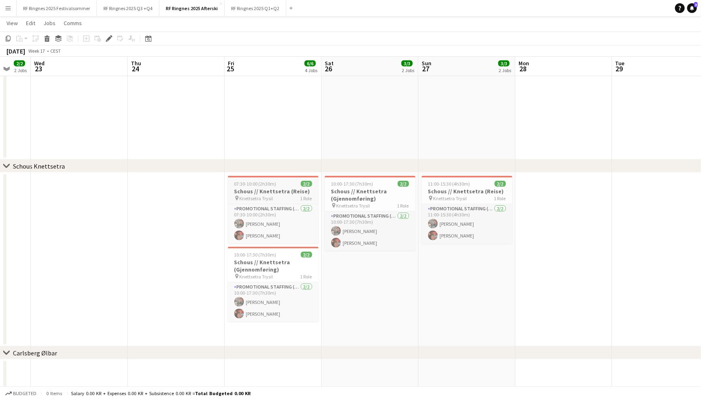
click at [289, 188] on h3 "Schous // Knettsetra (Reise)" at bounding box center [273, 191] width 91 height 7
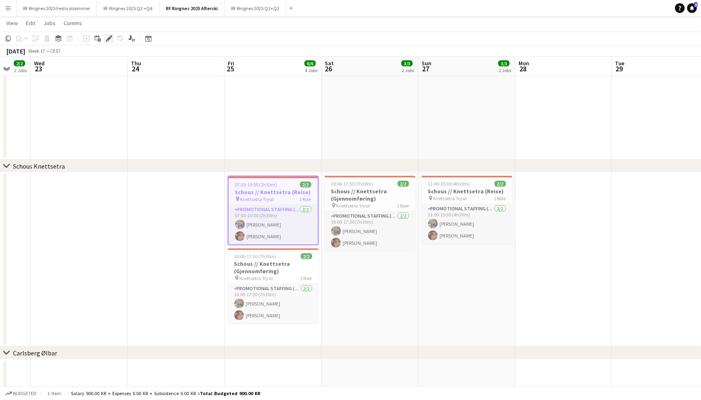
click at [106, 39] on icon "Edit" at bounding box center [109, 38] width 6 height 6
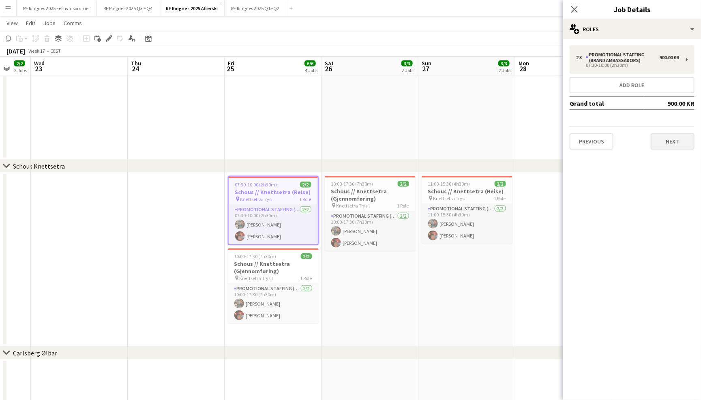
click at [675, 137] on button "Next" at bounding box center [673, 141] width 44 height 16
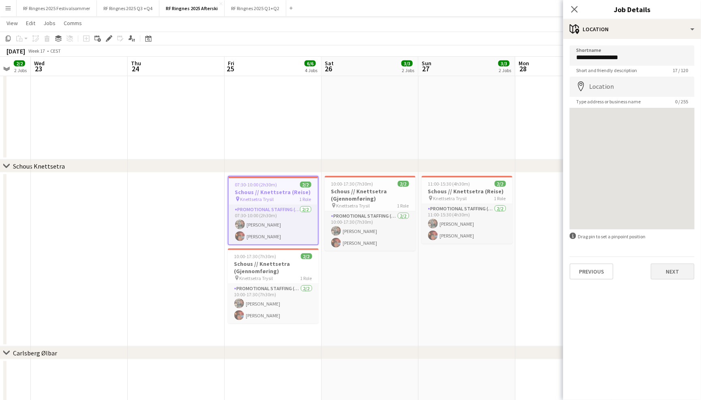
click at [672, 271] on button "Next" at bounding box center [673, 272] width 44 height 16
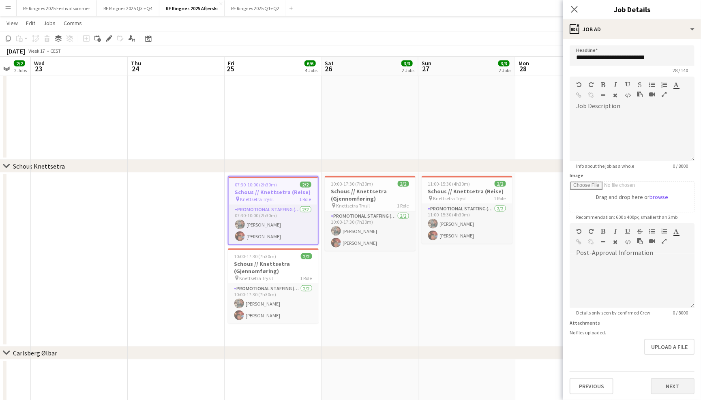
click at [674, 383] on button "Next" at bounding box center [673, 386] width 44 height 16
